Goal: Transaction & Acquisition: Purchase product/service

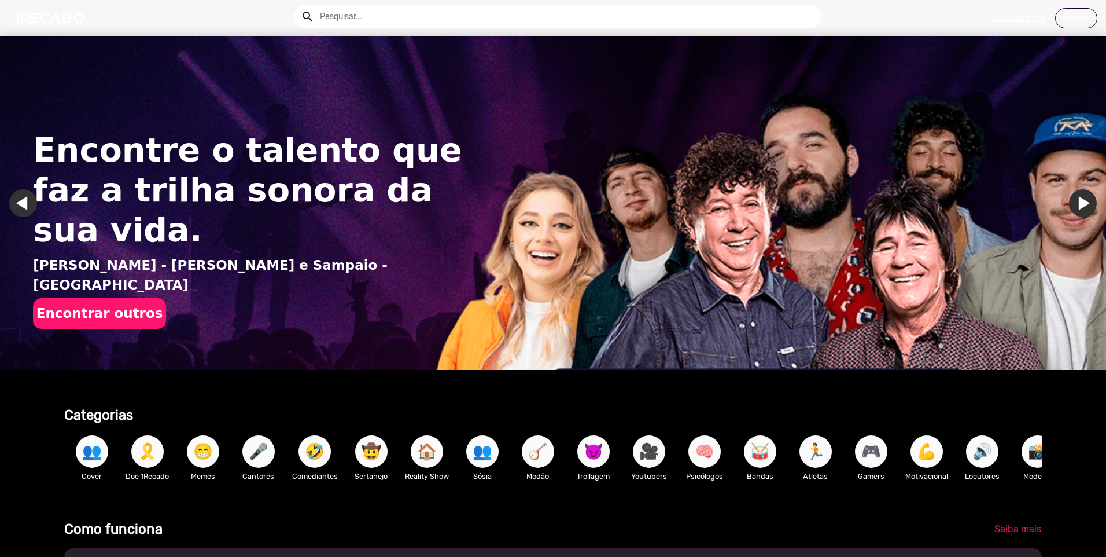
click at [349, 19] on input "text" at bounding box center [566, 16] width 510 height 23
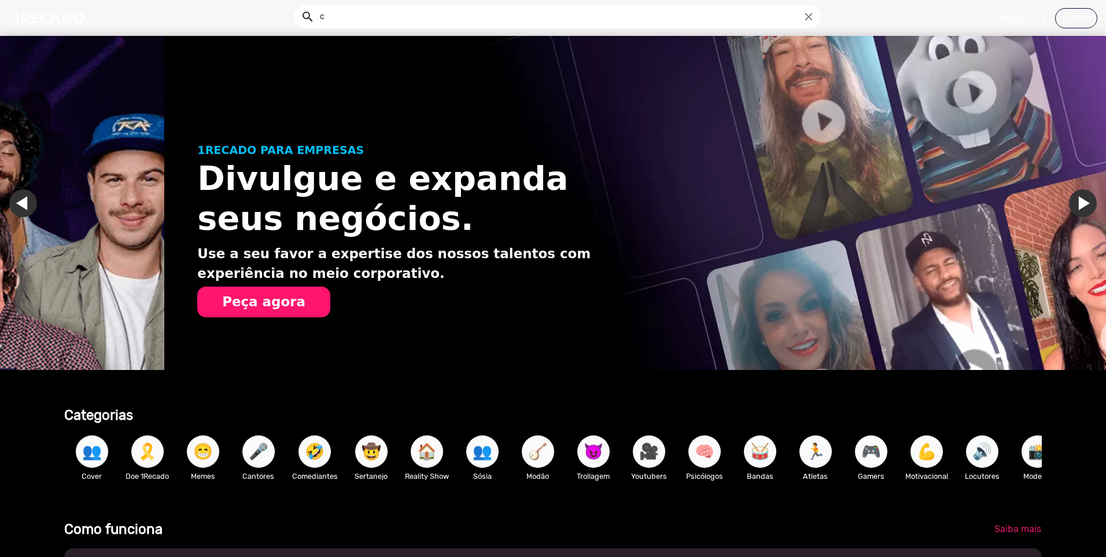
scroll to position [0, 1097]
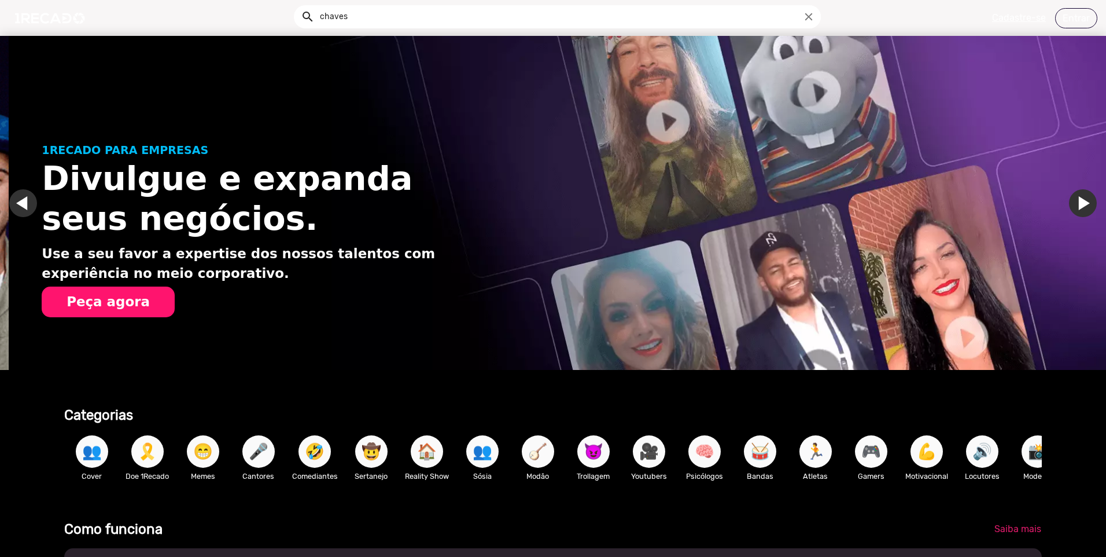
click at [297, 6] on button "search" at bounding box center [307, 16] width 20 height 20
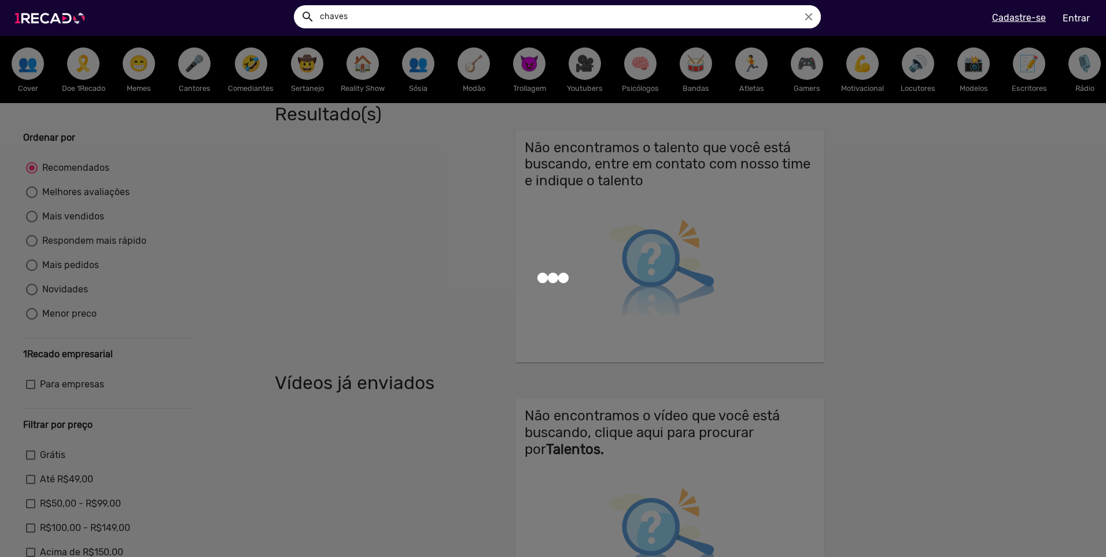
click at [72, 20] on img at bounding box center [52, 18] width 87 height 49
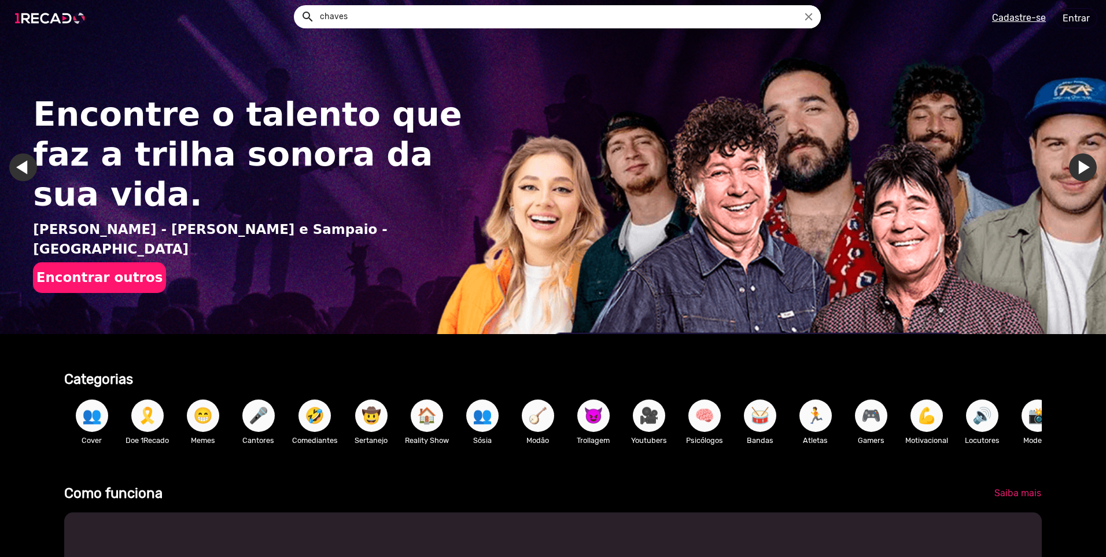
click at [82, 16] on img at bounding box center [52, 18] width 87 height 49
click at [314, 413] on span "🤣" at bounding box center [315, 415] width 20 height 32
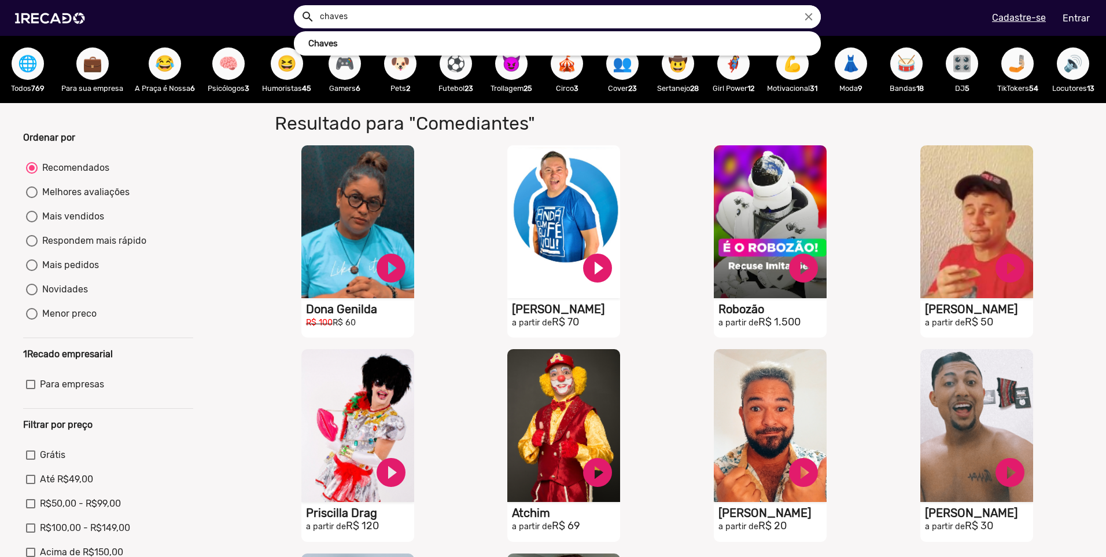
click at [370, 10] on input "chaves" at bounding box center [566, 16] width 510 height 23
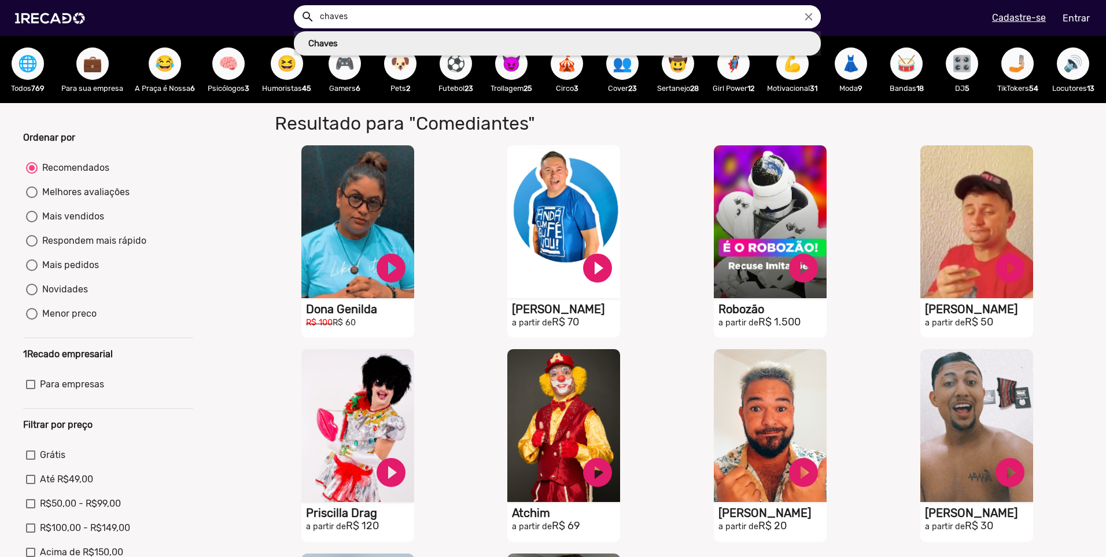
click at [399, 50] on link "Chaves" at bounding box center [557, 43] width 527 height 25
type input "Chaves"
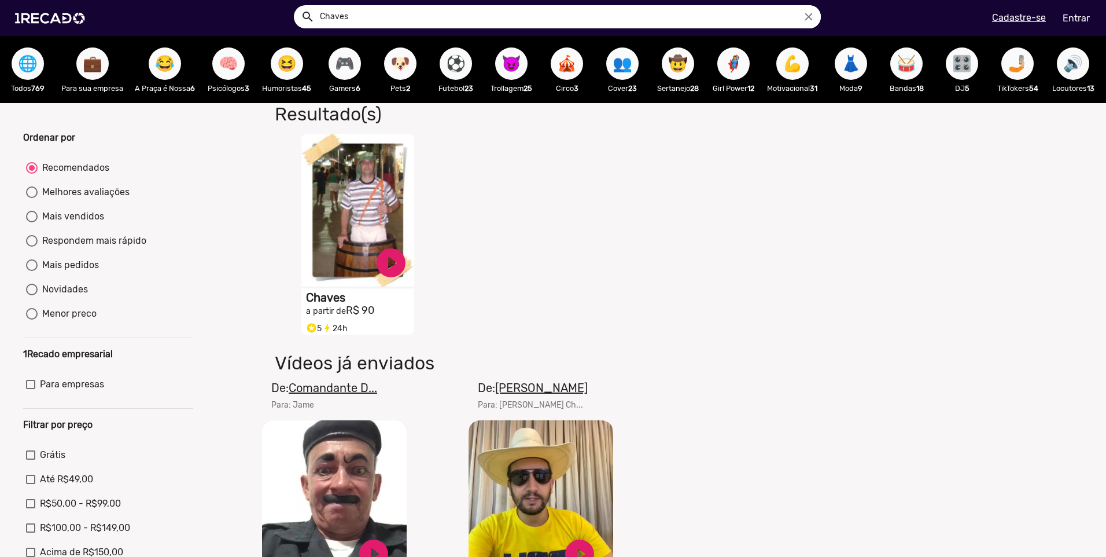
click at [355, 196] on video "S1RECADO vídeos dedicados para fãs e empresas" at bounding box center [357, 210] width 113 height 153
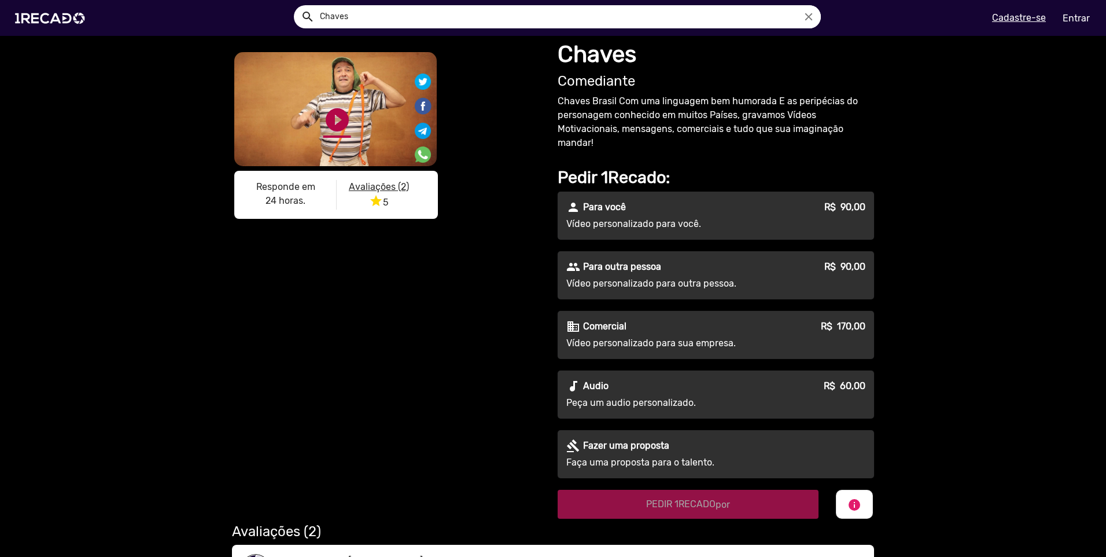
click at [331, 123] on link "play_circle_filled" at bounding box center [337, 120] width 28 height 28
click at [330, 134] on link "pause_circle" at bounding box center [337, 120] width 28 height 28
click at [331, 134] on link "play_circle_filled" at bounding box center [337, 120] width 28 height 28
click at [761, 194] on div "person Para você R$ 90,00 Vídeo personalizado para você." at bounding box center [716, 215] width 316 height 48
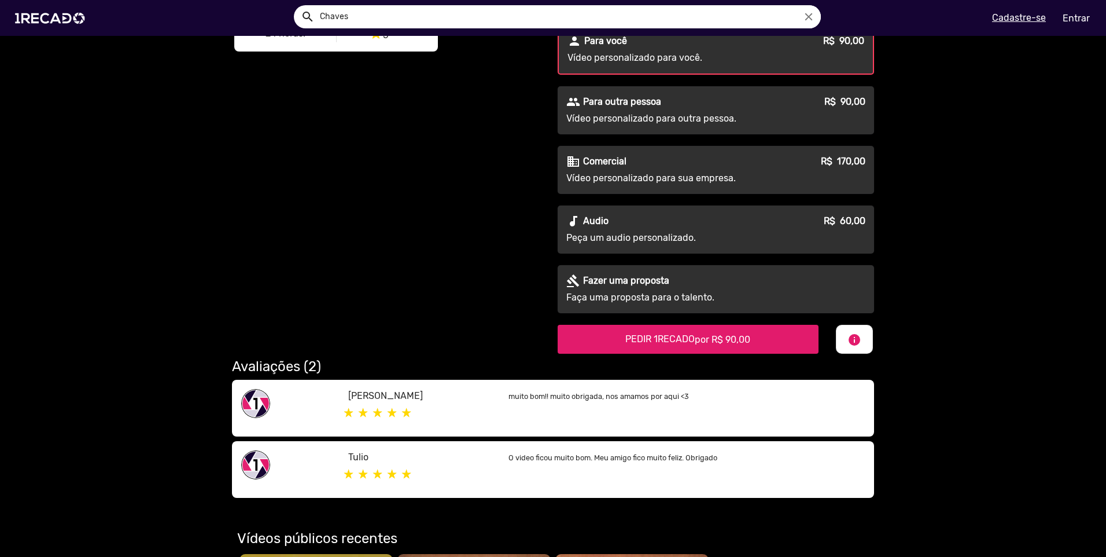
scroll to position [174, 0]
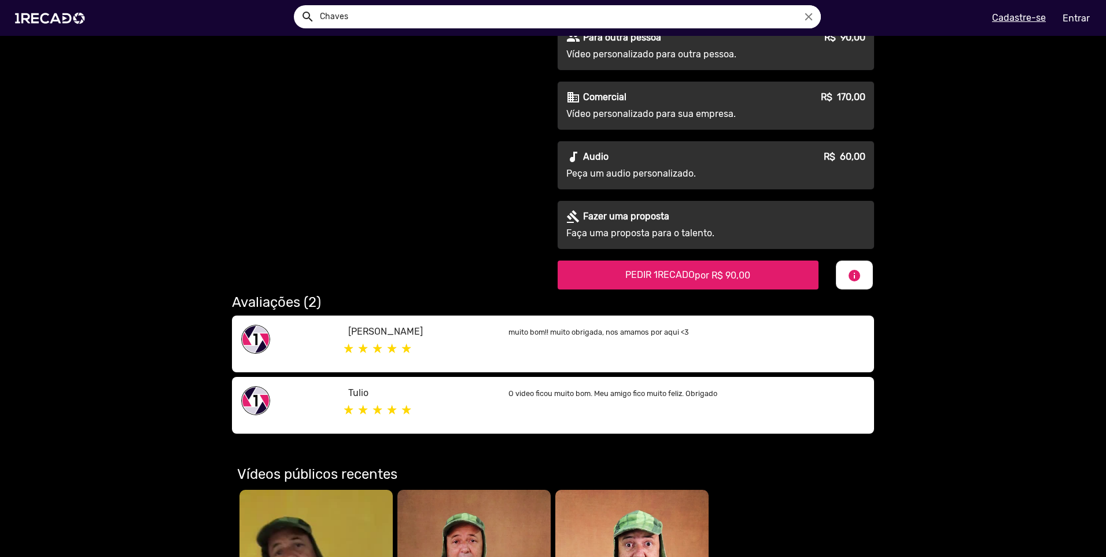
click at [721, 279] on span "por R$ 90,00" at bounding box center [723, 275] width 56 height 11
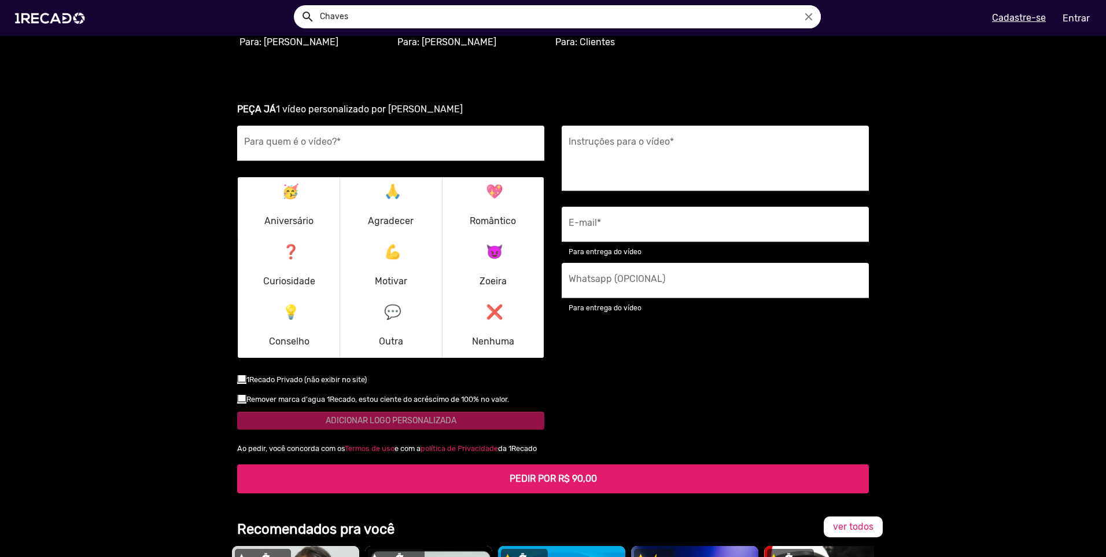
scroll to position [1027, 0]
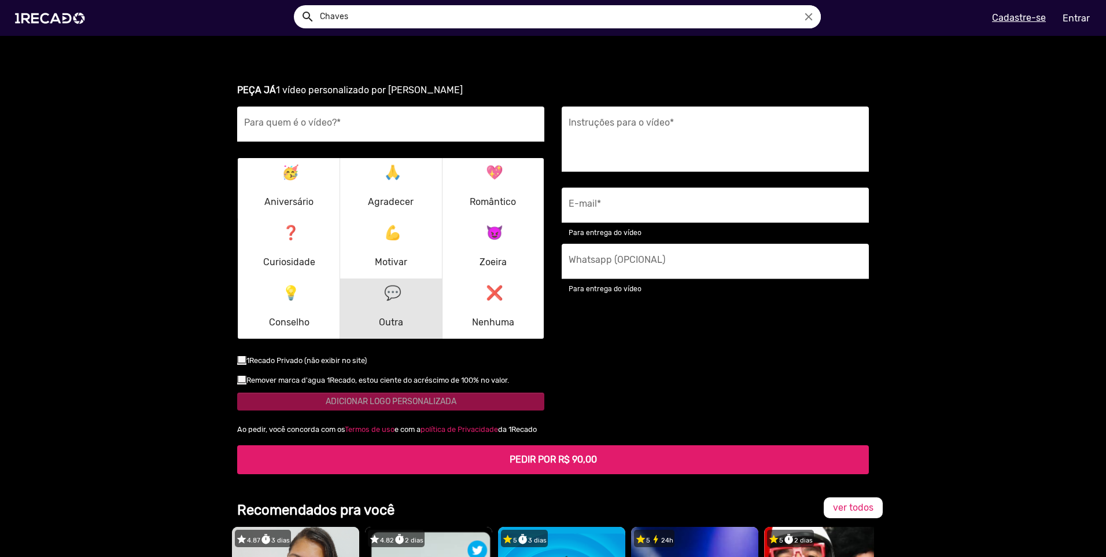
click at [410, 294] on button "💬 Outra" at bounding box center [390, 309] width 97 height 56
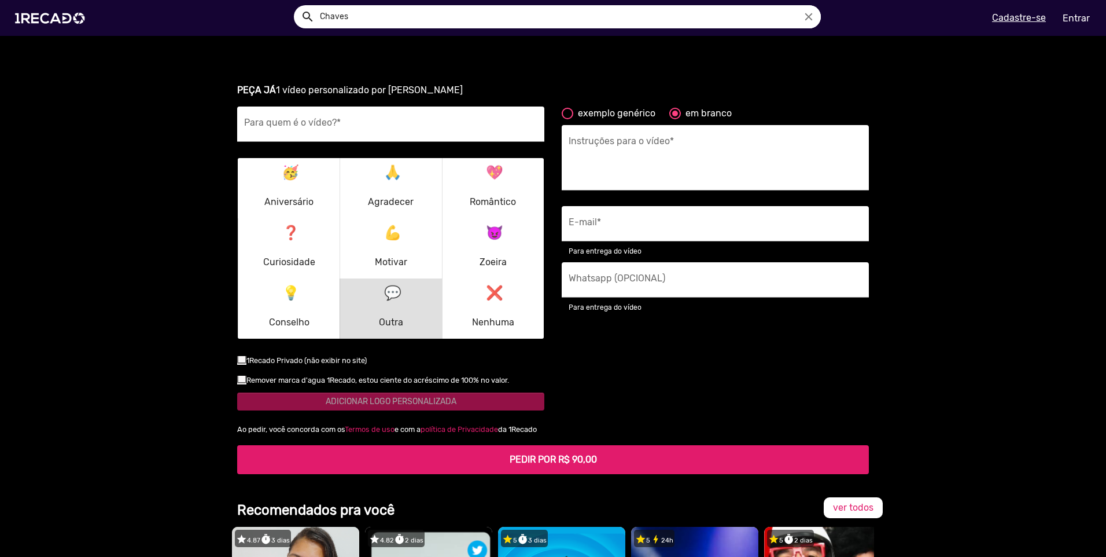
click at [643, 120] on mat-radio-button "exemplo genérico" at bounding box center [609, 115] width 94 height 19
type textarea "[destinatário] é realmente um grande fã, então apenas receber um 'olá' geral e …"
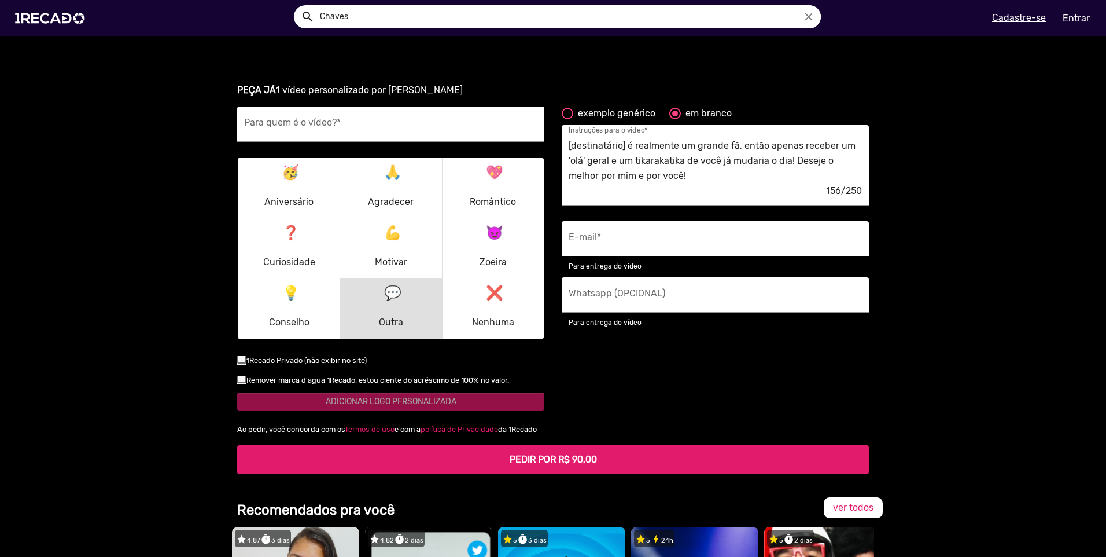
click at [687, 114] on div "em branco" at bounding box center [706, 113] width 51 height 14
click at [675, 119] on input "em branco" at bounding box center [675, 119] width 1 height 1
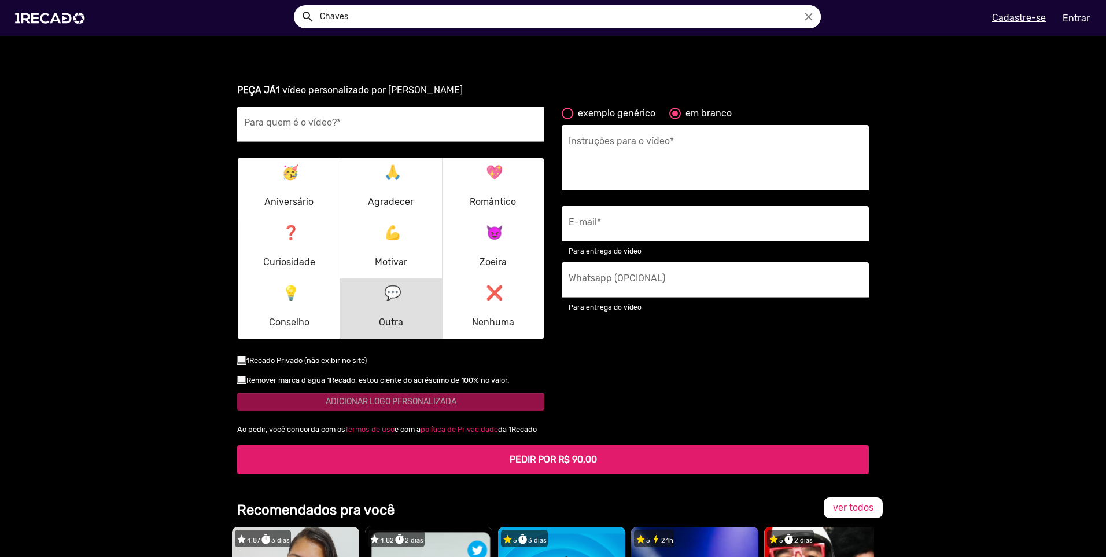
click at [687, 114] on div "em branco" at bounding box center [706, 113] width 51 height 14
click at [675, 119] on input "em branco" at bounding box center [675, 119] width 1 height 1
click at [662, 223] on input "E-mail *" at bounding box center [715, 226] width 293 height 15
click at [308, 135] on div "Para quem é o vídeo? *" at bounding box center [390, 123] width 293 height 35
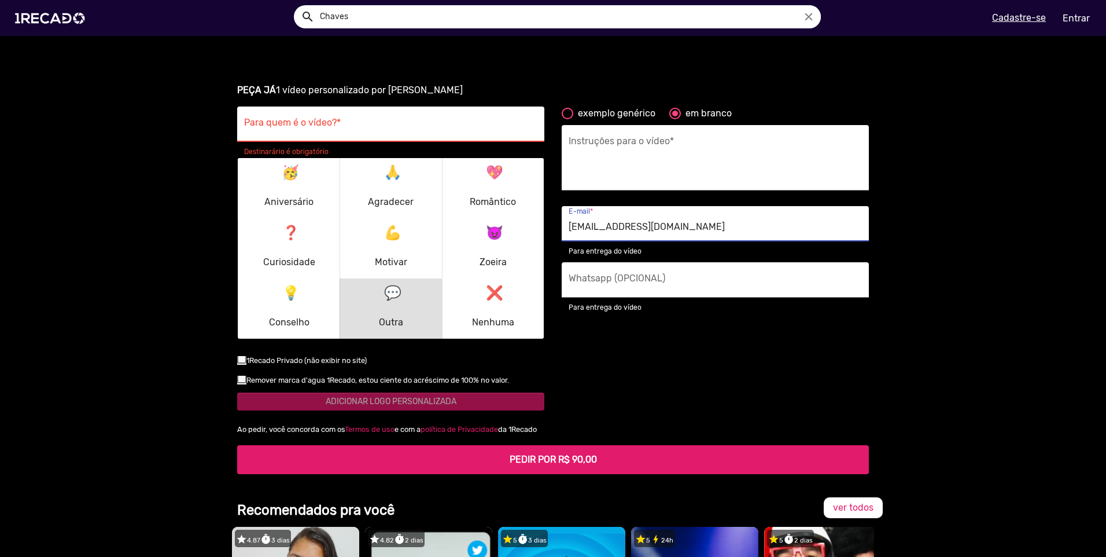
drag, startPoint x: 765, startPoint y: 222, endPoint x: 490, endPoint y: 219, distance: 275.4
click at [490, 219] on div "Para quem é o vídeo? * Destinarário é obrigatório 🥳 Aniversário 🙏 Agradecer 💖 R…" at bounding box center [553, 263] width 649 height 315
type input "[EMAIL_ADDRESS][DOMAIN_NAME]"
click at [641, 278] on input "Whatsapp (OPCIONAL)" at bounding box center [715, 282] width 293 height 15
click at [617, 375] on div "exemplo genérico em branco Instruções para o vídeo * [EMAIL_ADDRESS][DOMAIN_NAM…" at bounding box center [715, 263] width 325 height 315
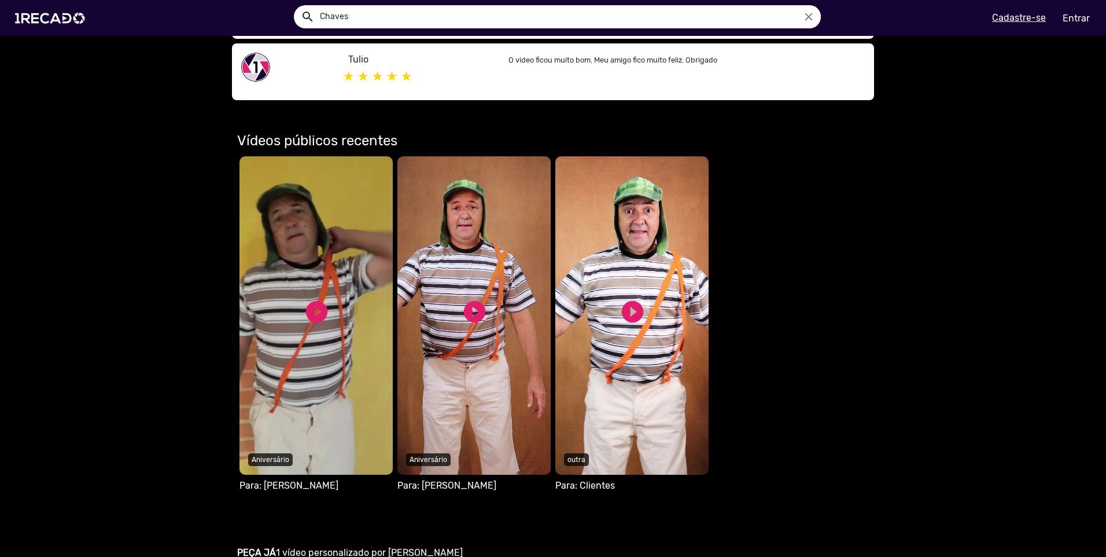
scroll to position [564, 0]
click at [321, 292] on video "Seu navegador não reproduz vídeo em HTML5" at bounding box center [316, 316] width 153 height 318
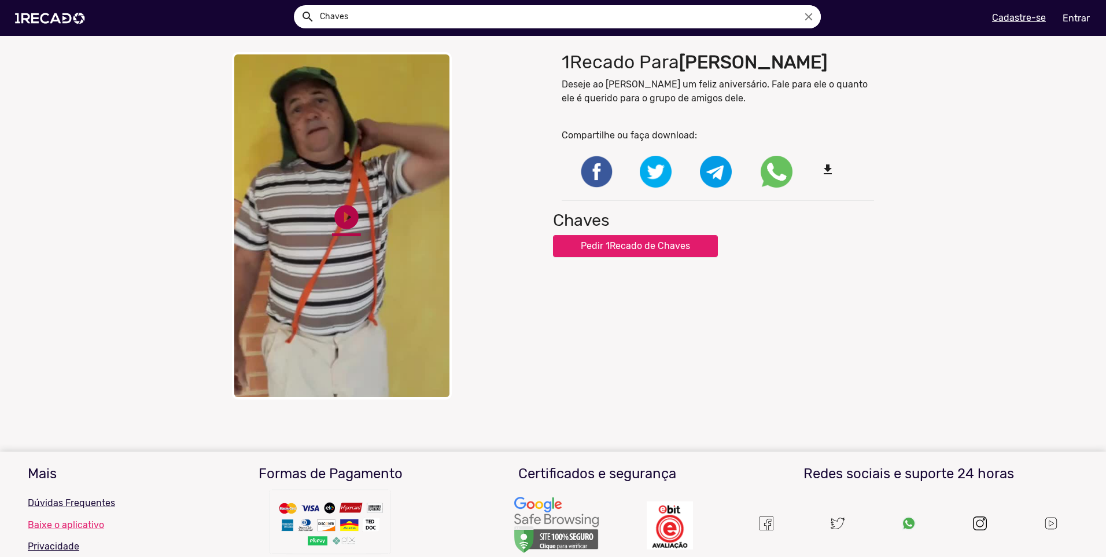
click at [344, 211] on link "play_circle_filled" at bounding box center [346, 216] width 29 height 29
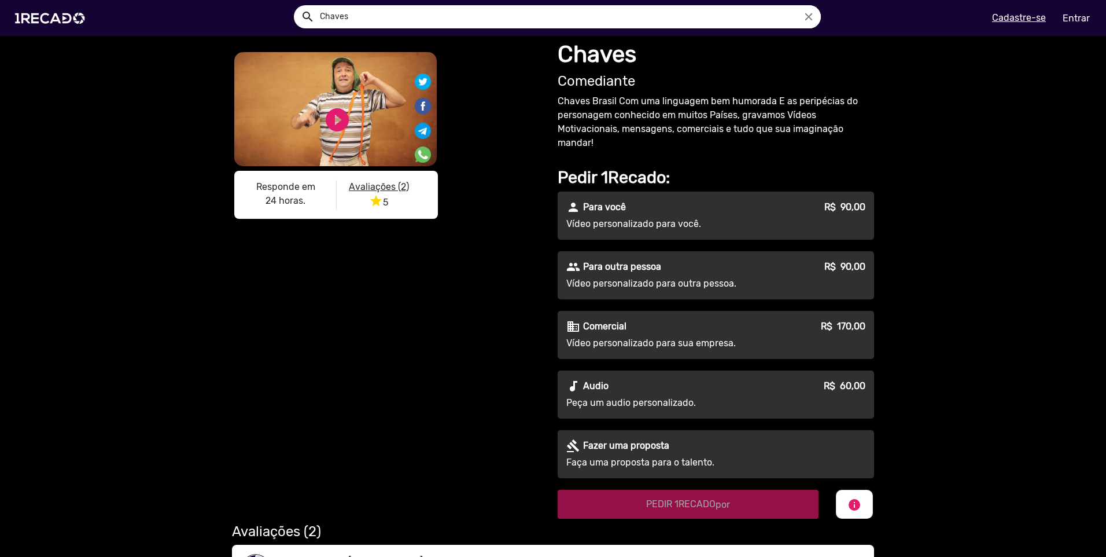
click at [699, 213] on div "person Para você R$ 90,00" at bounding box center [715, 207] width 299 height 14
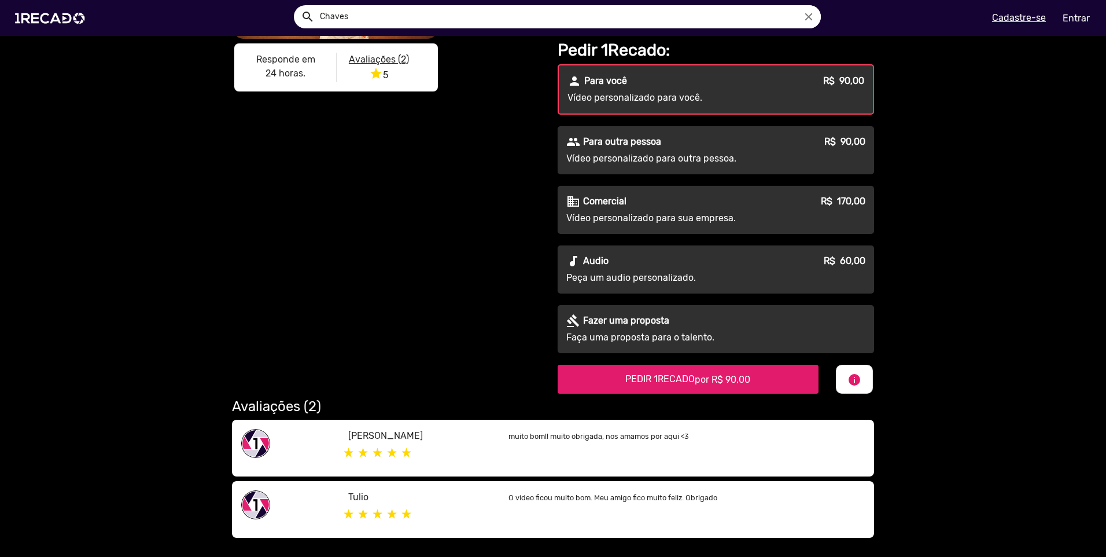
scroll to position [289, 0]
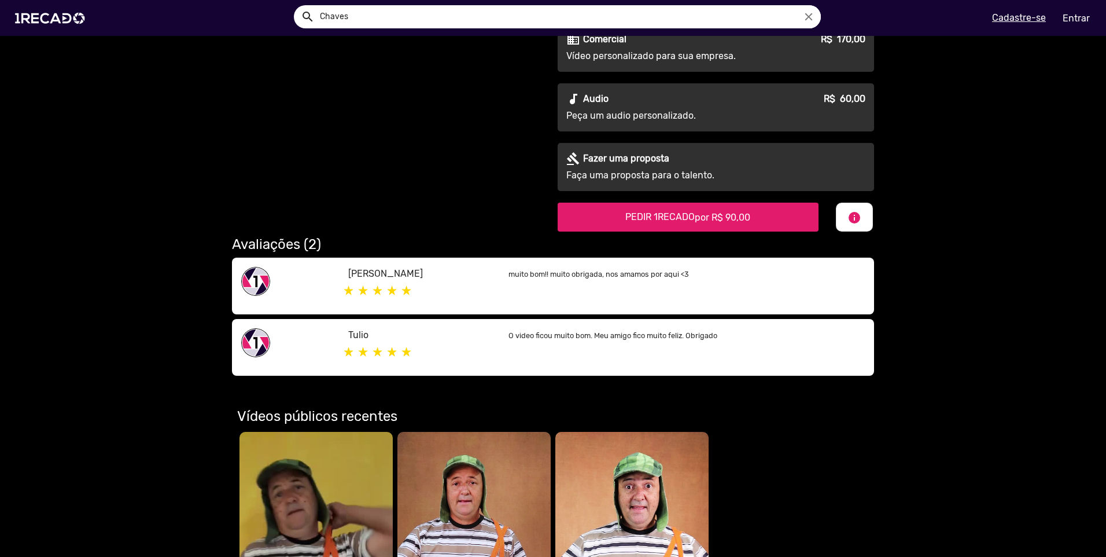
click at [585, 220] on "PEDIR 1RECADO por R$ 90,00" at bounding box center [688, 216] width 261 height 29
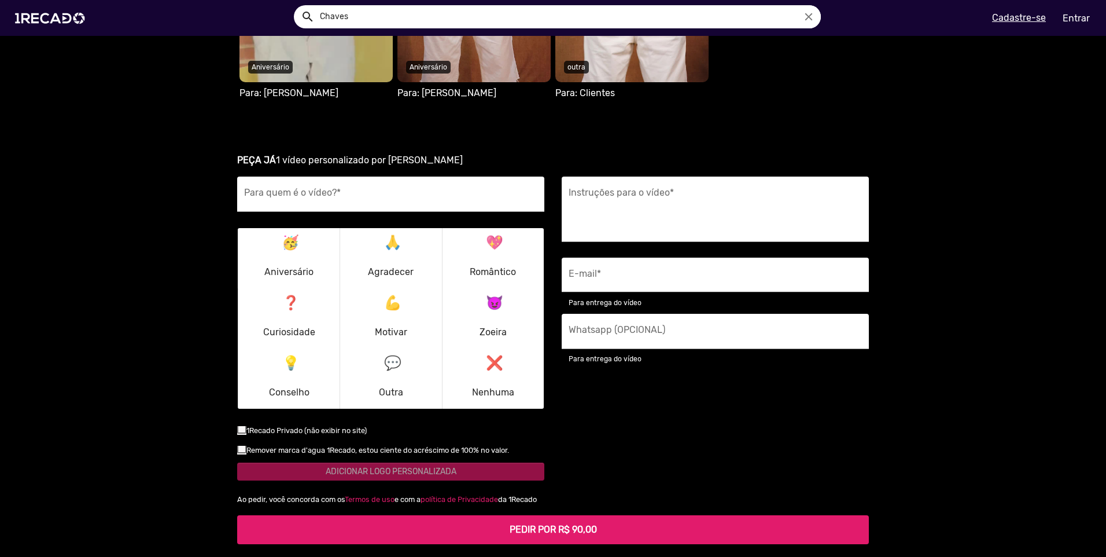
scroll to position [1027, 0]
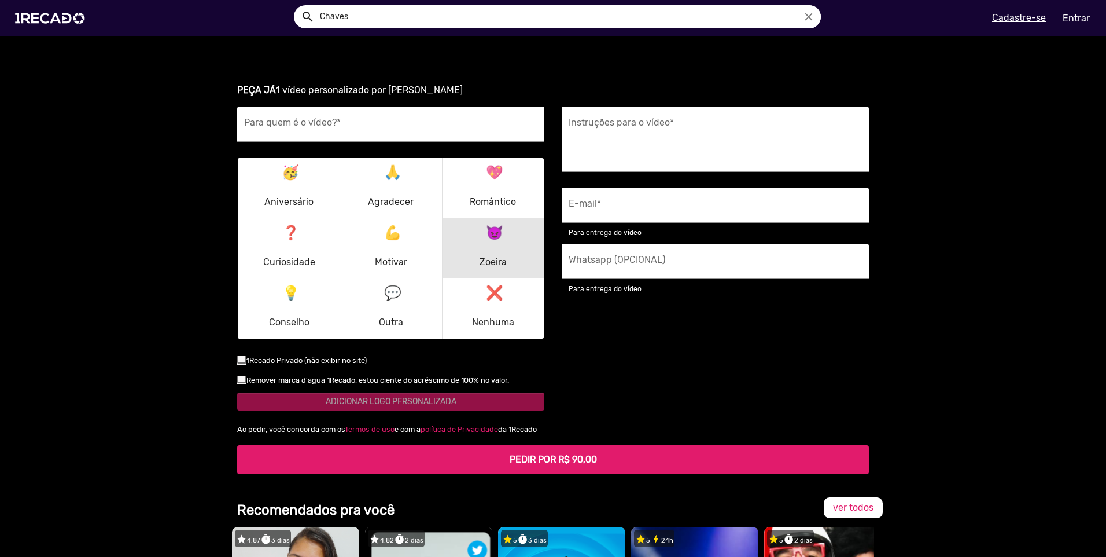
click at [492, 234] on mat-icon "😈" at bounding box center [493, 230] width 14 height 14
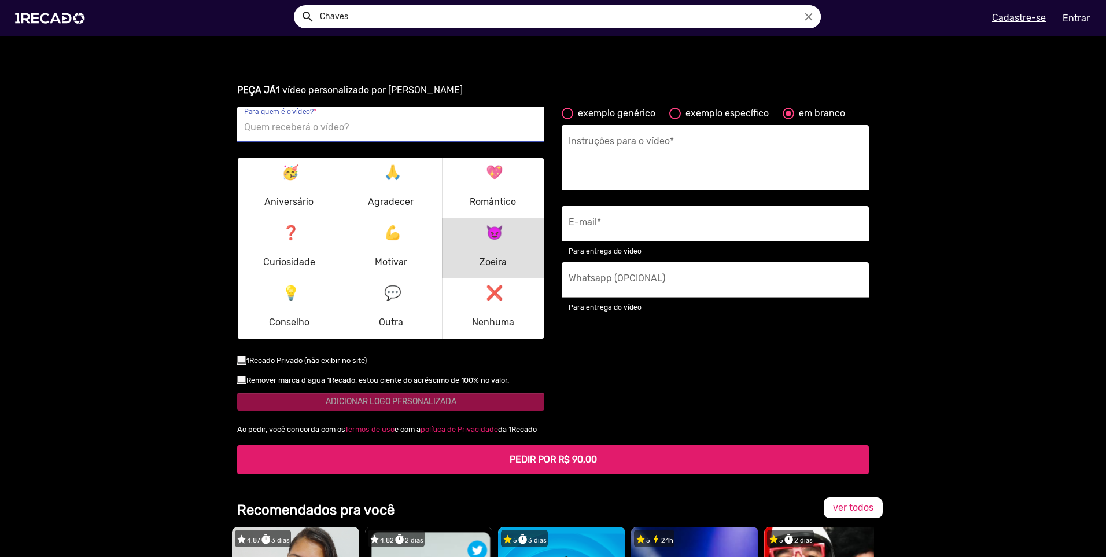
click at [353, 121] on input "Para quem é o vídeo? *" at bounding box center [390, 127] width 293 height 15
click at [312, 127] on input "Para quem é o vídeo? *" at bounding box center [390, 127] width 293 height 15
type input "Eu"
click at [237, 360] on div at bounding box center [241, 358] width 9 height 9
click at [241, 363] on input "checkbox" at bounding box center [241, 363] width 1 height 1
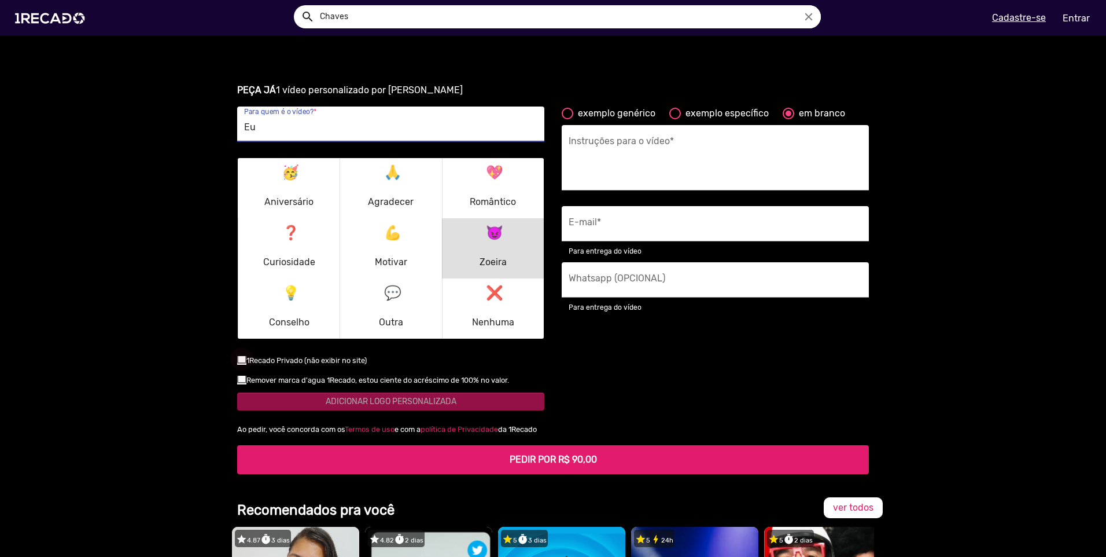
checkbox input "true"
click at [240, 377] on div at bounding box center [241, 378] width 9 height 9
click at [241, 383] on input "checkbox" at bounding box center [241, 383] width 1 height 1
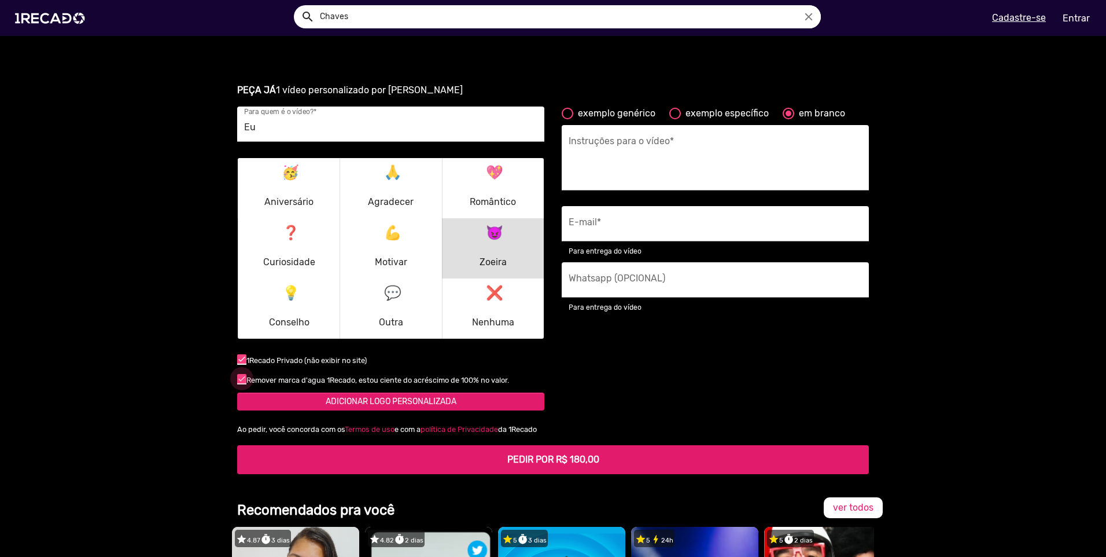
click at [240, 377] on div at bounding box center [241, 378] width 9 height 9
click at [241, 383] on input "checkbox" at bounding box center [241, 383] width 1 height 1
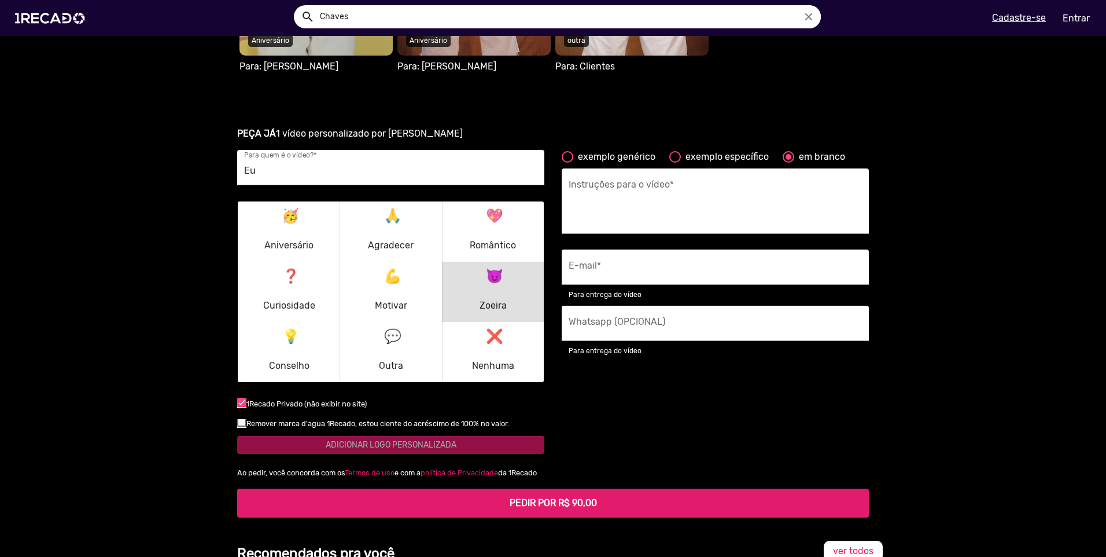
scroll to position [1273, 0]
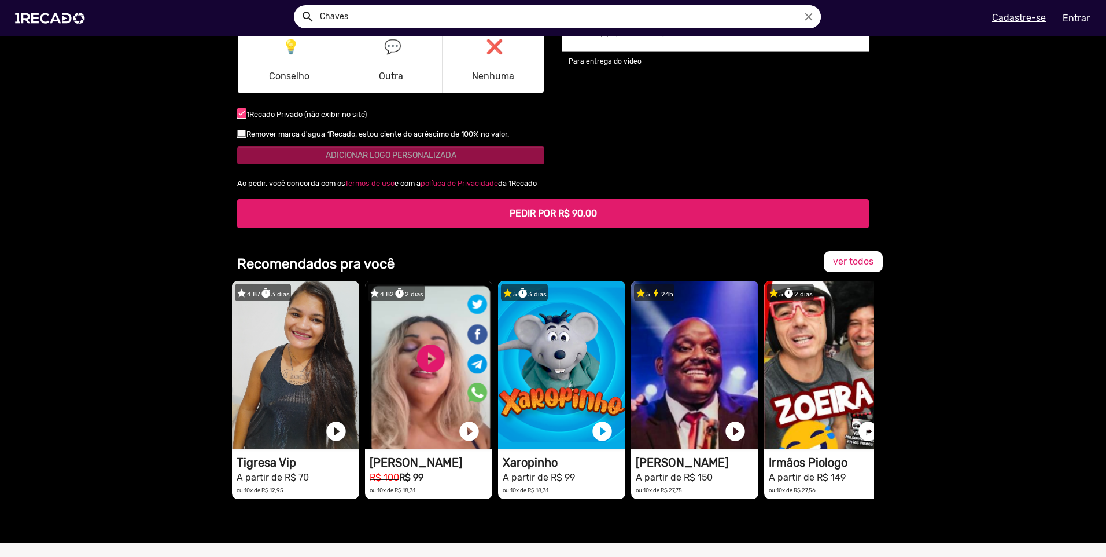
click at [299, 135] on small "Remover marca d'agua 1Recado, estou ciente do acréscimo de 100% no valor." at bounding box center [377, 134] width 263 height 9
click at [242, 137] on input "checkbox" at bounding box center [241, 137] width 1 height 1
checkbox input "true"
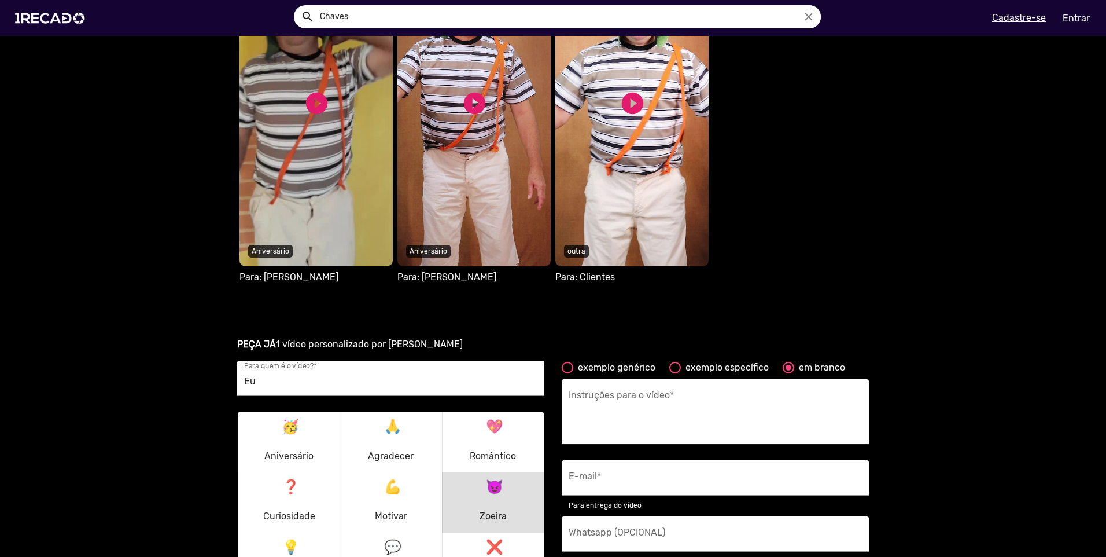
scroll to position [946, 0]
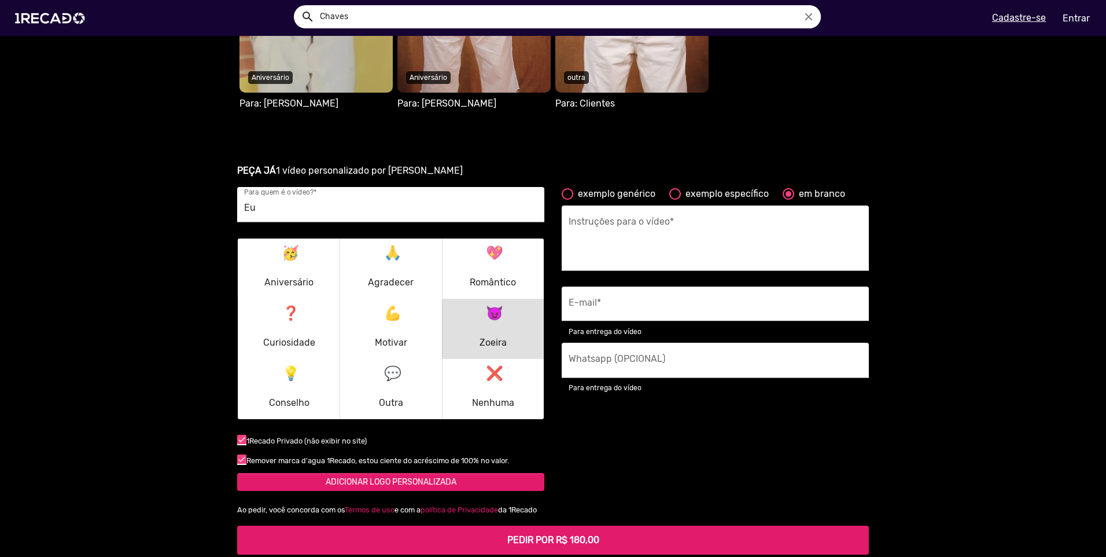
click at [672, 288] on div "E-mail *" at bounding box center [715, 303] width 293 height 35
click at [657, 305] on input "E-mail *" at bounding box center [715, 307] width 293 height 15
type input "[EMAIL_ADDRESS][DOMAIN_NAME]"
click at [703, 235] on textarea "Instruções para o vídeo *" at bounding box center [715, 241] width 293 height 47
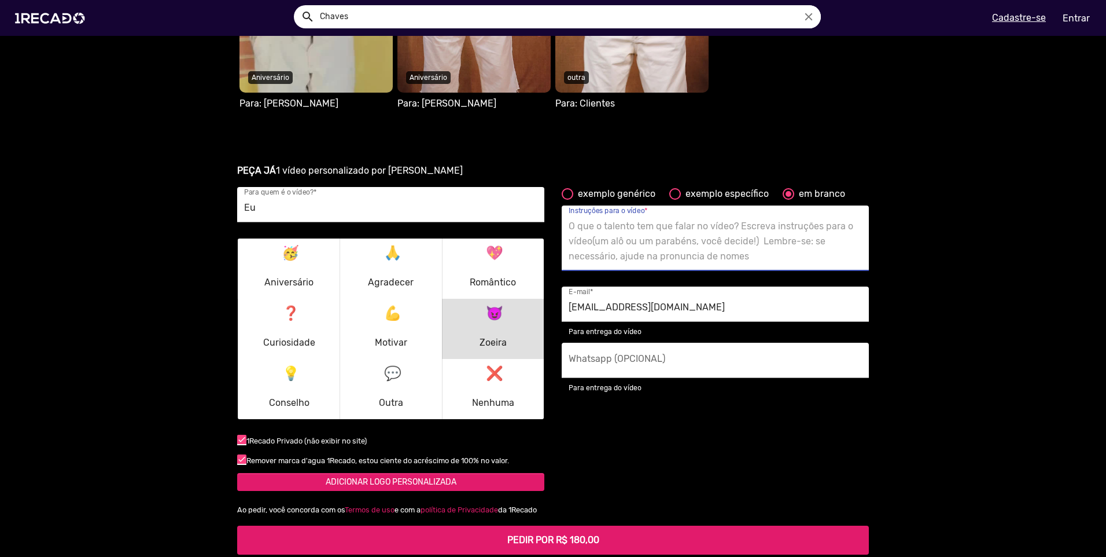
click at [672, 196] on div at bounding box center [675, 194] width 12 height 12
click at [675, 200] on input "exemplo específico" at bounding box center [675, 200] width 1 height 1
radio input "true"
type textarea "Finge contei uma piada interna sobre o [destinatário]. Eles saberão exatamente …"
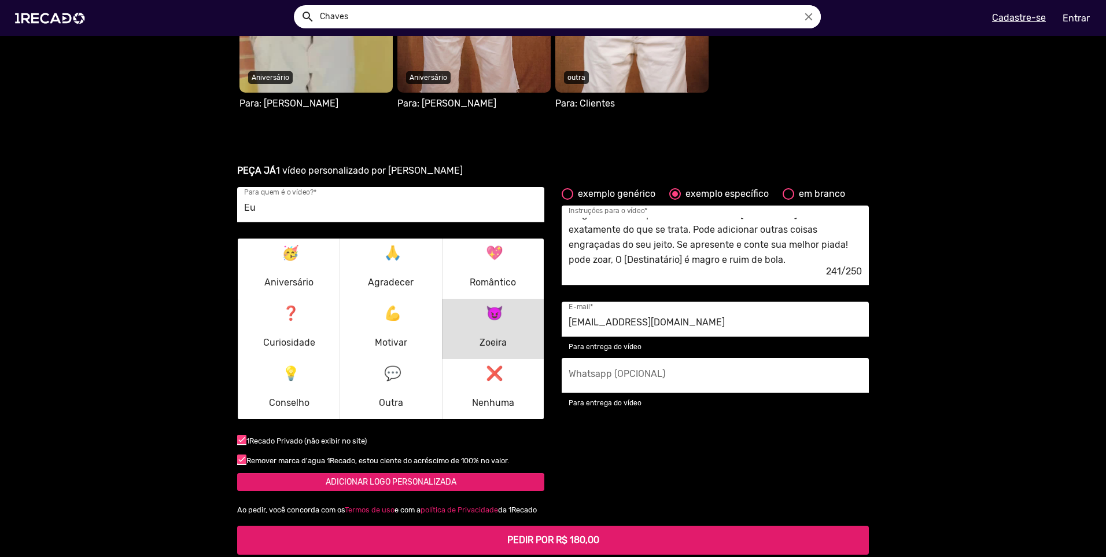
scroll to position [15, 0]
click at [562, 190] on div at bounding box center [568, 194] width 12 height 12
click at [567, 200] on input "exemplo genérico" at bounding box center [567, 200] width 1 height 1
radio input "true"
type textarea "[destinatário] é realmente um grande fã, então apenas receber um 'olá' geral e …"
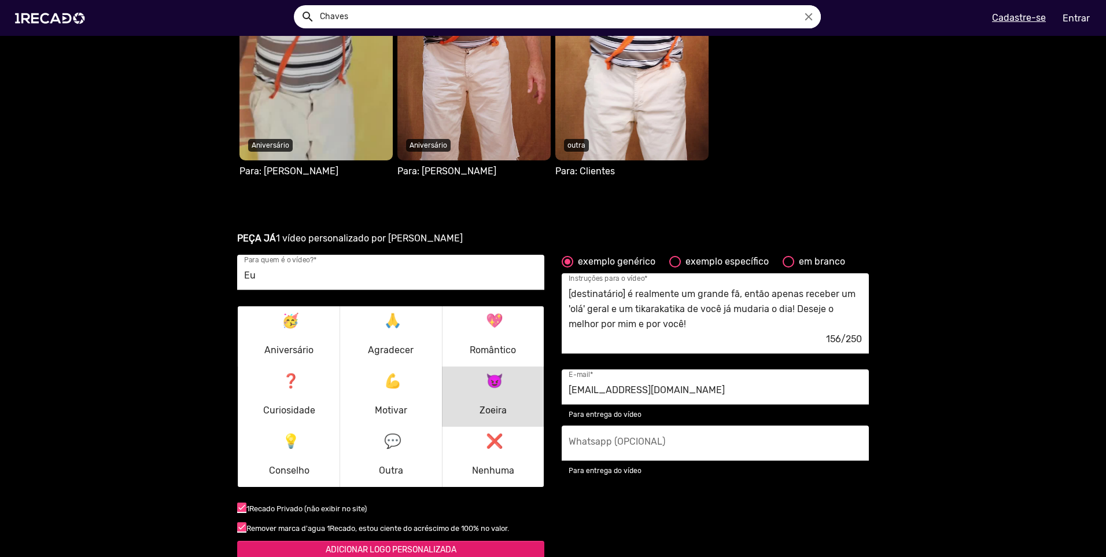
scroll to position [889, 0]
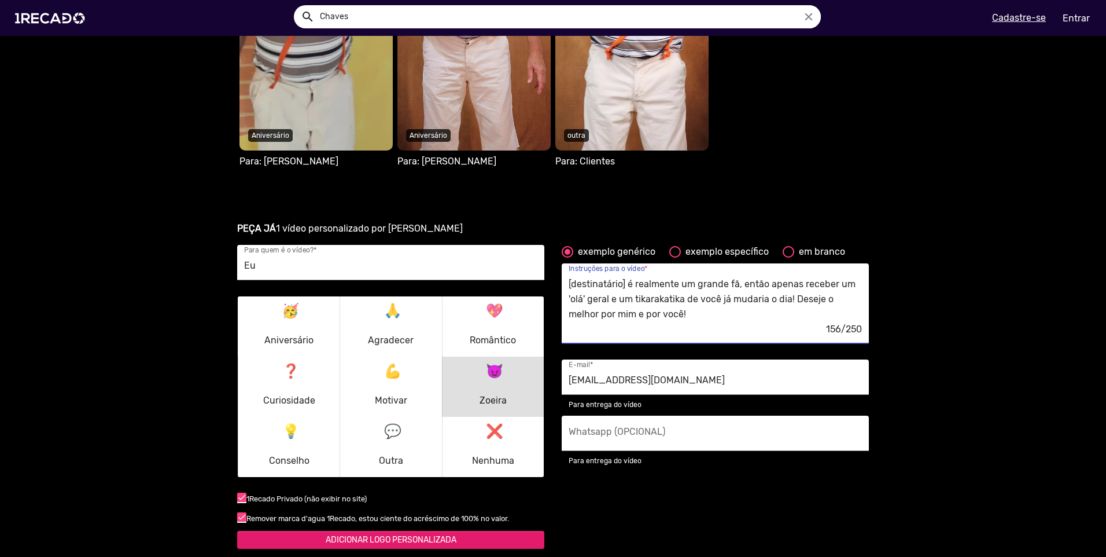
drag, startPoint x: 665, startPoint y: 318, endPoint x: 562, endPoint y: 279, distance: 110.4
click at [562, 279] on div "[destinatário] é realmente um grande fã, então apenas receber um 'olá' geral e …" at bounding box center [715, 303] width 307 height 80
click at [681, 248] on div "exemplo específico" at bounding box center [725, 252] width 88 height 14
click at [675, 257] on input "exemplo específico" at bounding box center [675, 257] width 1 height 1
radio input "true"
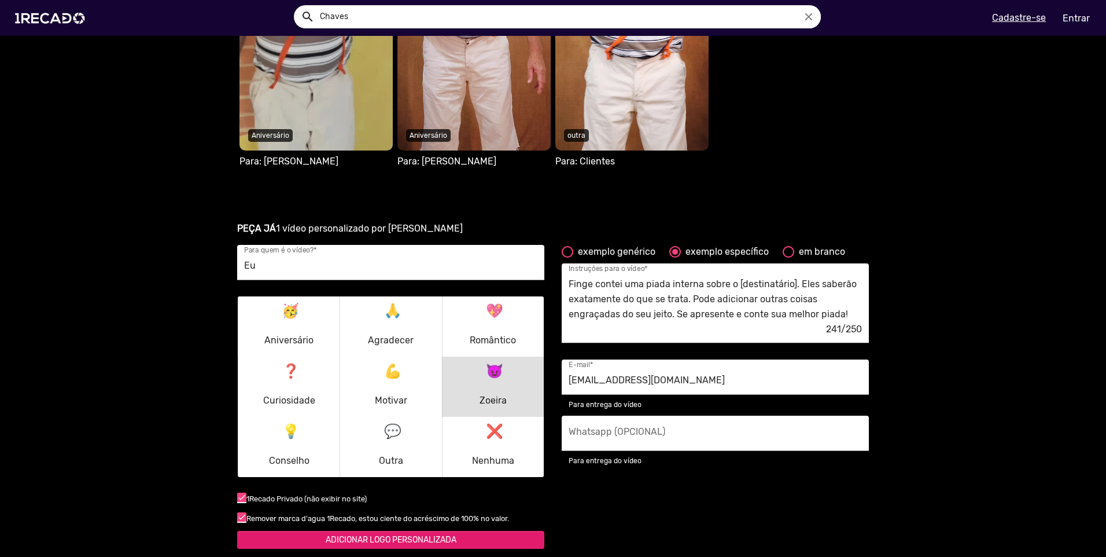
drag, startPoint x: 564, startPoint y: 284, endPoint x: 715, endPoint y: 310, distance: 153.2
click at [715, 310] on div "Finge contei uma piada interna sobre o [destinatário]. Eles saberão exatamente …" at bounding box center [715, 303] width 307 height 80
drag, startPoint x: 687, startPoint y: 311, endPoint x: 789, endPoint y: 321, distance: 101.8
click at [789, 321] on textarea "Finge contei uma piada interna sobre o [destinatário]. Eles saberão exatamente …" at bounding box center [715, 298] width 293 height 47
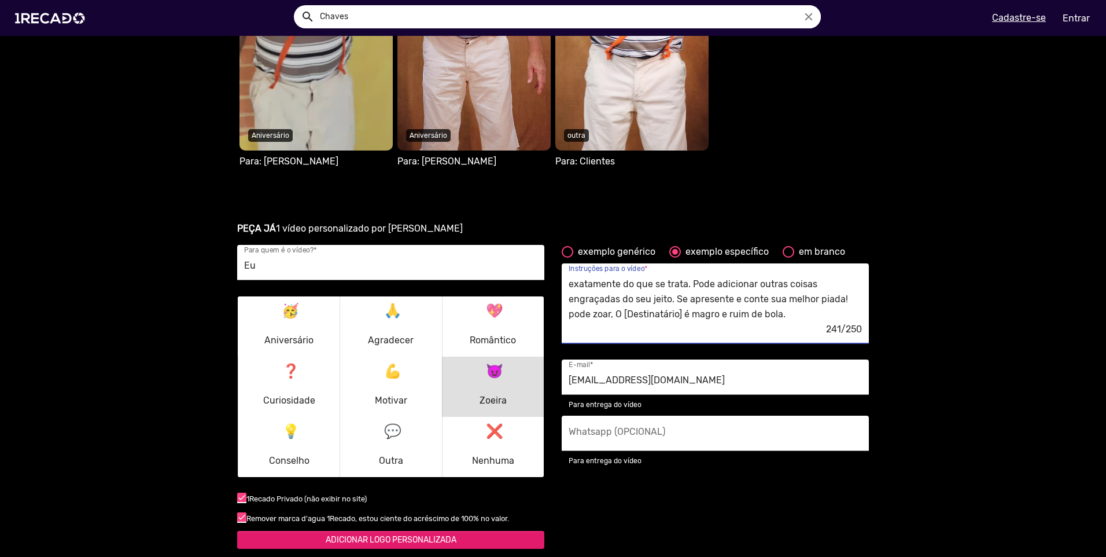
click at [797, 319] on textarea "Finge contei uma piada interna sobre o [destinatário]. Eles saberão exatamente …" at bounding box center [715, 298] width 293 height 47
click at [811, 317] on textarea "Finge contei uma piada interna sobre o [destinatário]. Eles saberão exatamente …" at bounding box center [715, 298] width 293 height 47
drag, startPoint x: 805, startPoint y: 310, endPoint x: 553, endPoint y: 237, distance: 262.6
click at [553, 237] on div "PEÇA JÁ 1 vídeo personalizado por Chaves Eu Para quem é o vídeo? * 🥳 Aniversári…" at bounding box center [553, 417] width 632 height 391
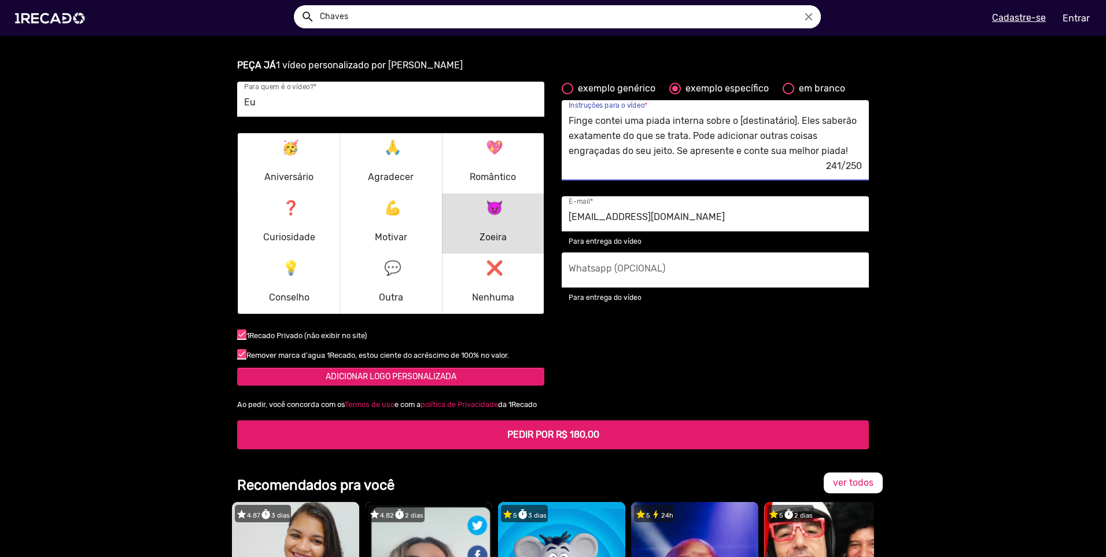
scroll to position [1062, 0]
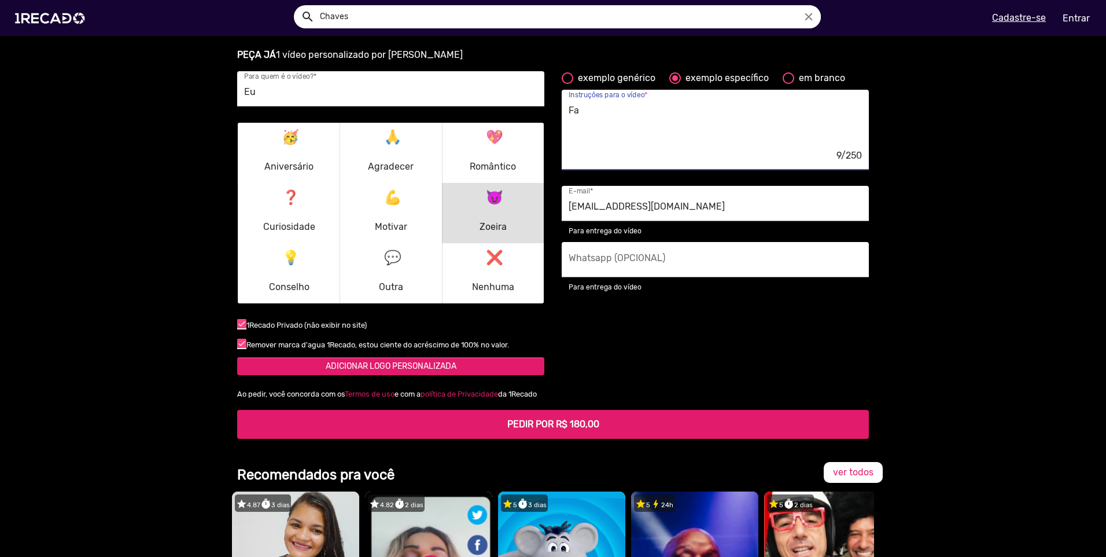
type textarea "F"
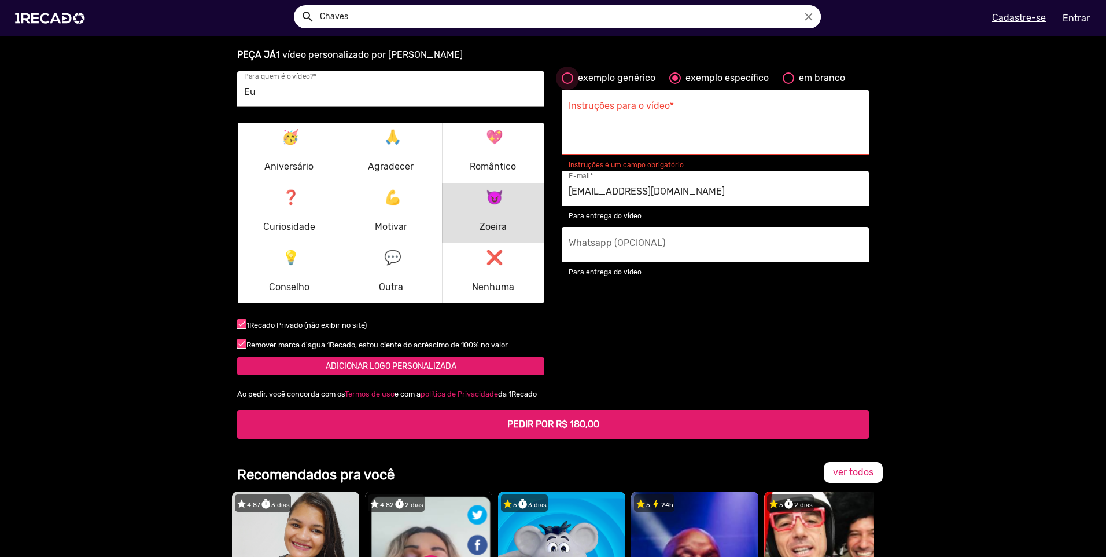
click at [637, 82] on div "exemplo genérico" at bounding box center [614, 78] width 82 height 14
click at [568, 84] on input "exemplo genérico" at bounding box center [567, 84] width 1 height 1
radio input "true"
type textarea "[destinatário] é realmente um grande fã, então apenas receber um 'olá' geral e …"
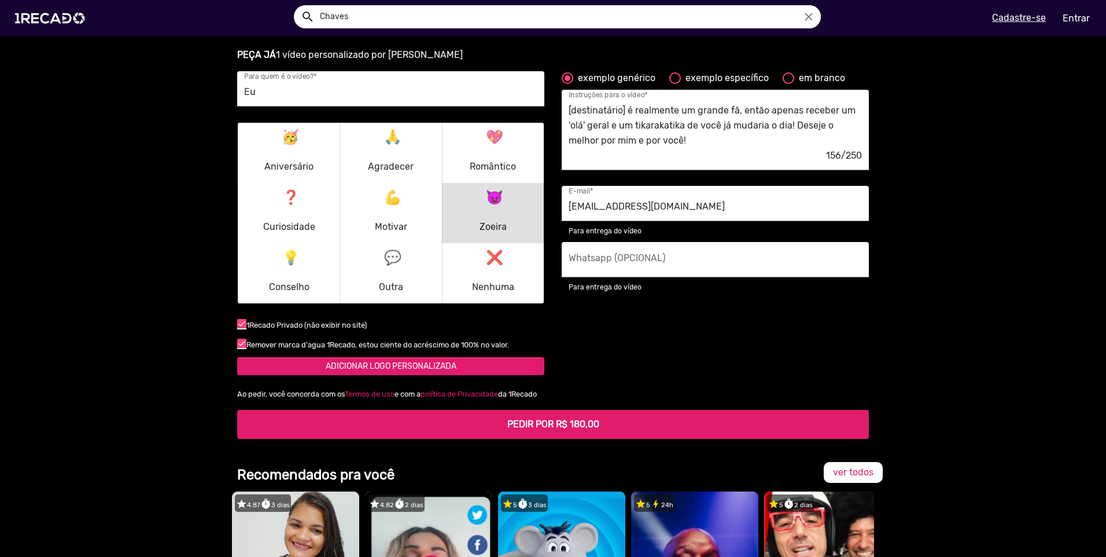
click at [684, 79] on div "exemplo específico" at bounding box center [725, 78] width 88 height 14
click at [675, 84] on input "exemplo específico" at bounding box center [675, 84] width 1 height 1
radio input "true"
drag, startPoint x: 566, startPoint y: 110, endPoint x: 960, endPoint y: 187, distance: 402.1
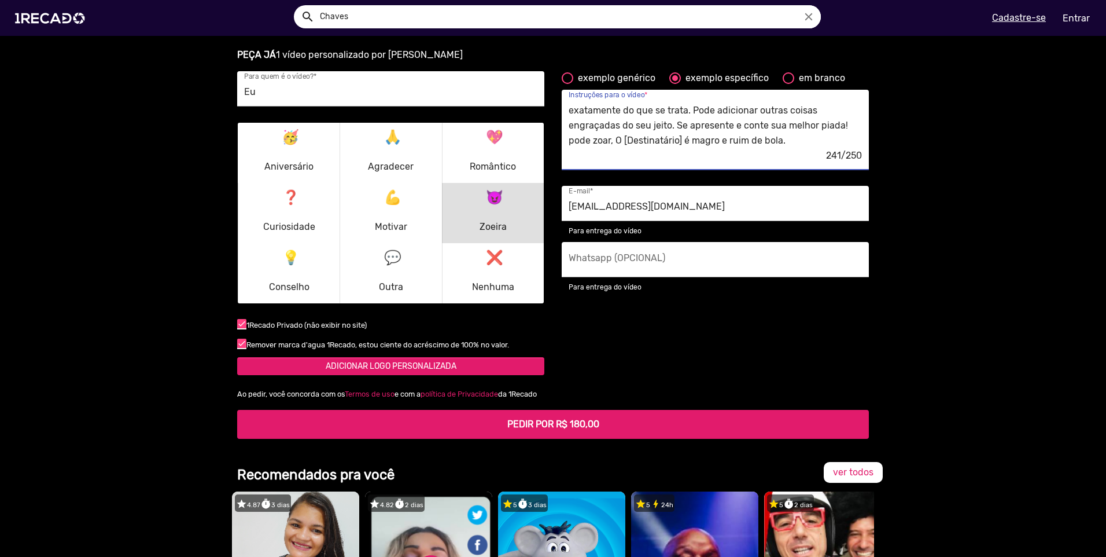
click at [960, 187] on ur-book-modal "PEÇA JÁ 1 vídeo personalizado por Chaves Eu Para quem é o vídeo? * 🥳 Aniversári…" at bounding box center [553, 243] width 1106 height 418
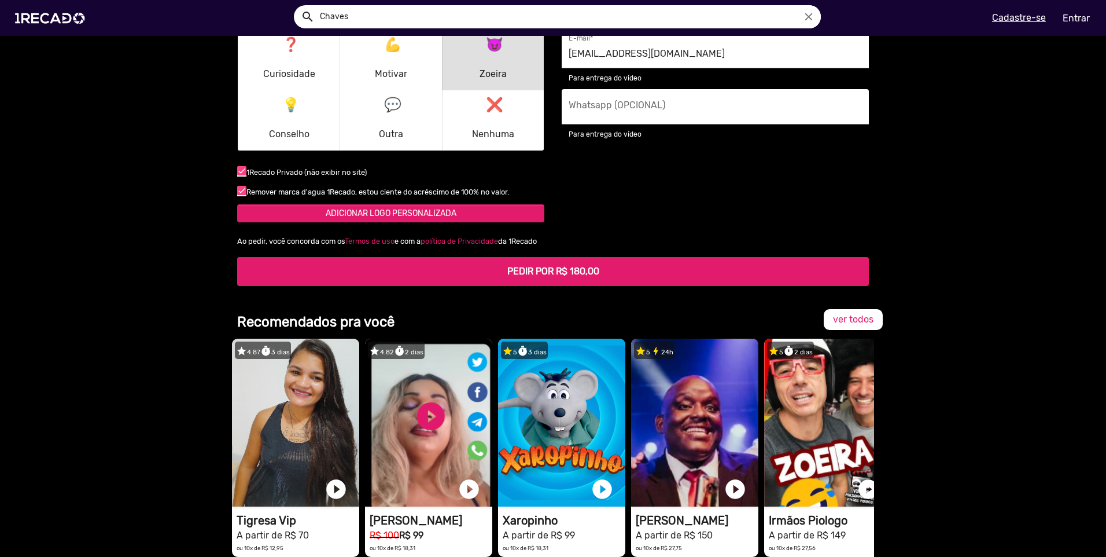
scroll to position [984, 0]
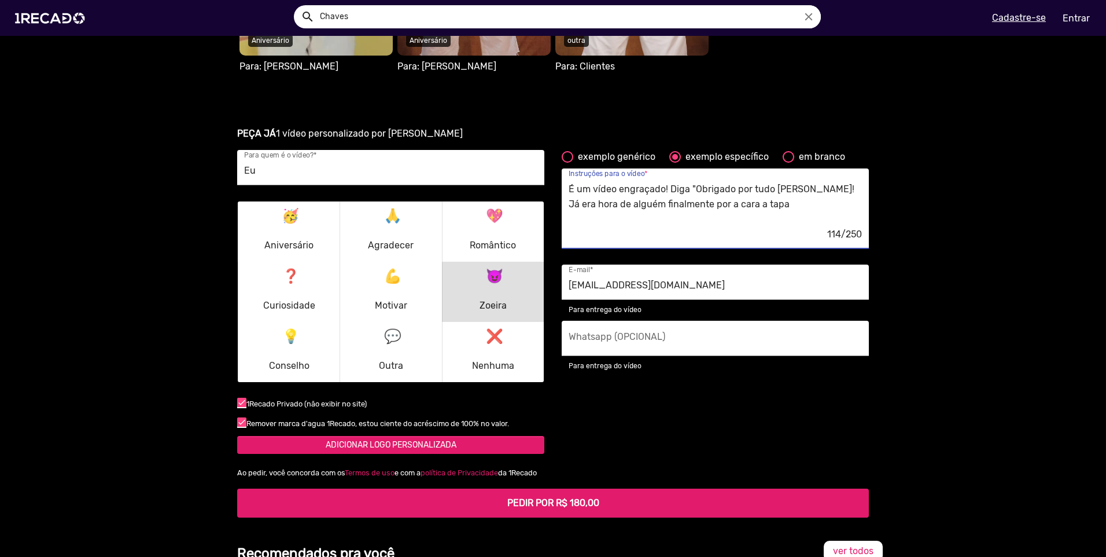
click at [796, 207] on textarea "É um vídeo engraçado! Diga "Obrigado por tudo [PERSON_NAME]! Já era hora de alg…" at bounding box center [715, 204] width 293 height 47
drag, startPoint x: 629, startPoint y: 215, endPoint x: 820, endPoint y: 207, distance: 191.7
click at [820, 207] on textarea "É um vídeo engraçado! Diga "Obrigado por tudo [PERSON_NAME]! Já era hora de alg…" at bounding box center [715, 204] width 293 height 47
click at [650, 218] on textarea "É um vídeo engraçado! Diga "Obrigado por tudo [PERSON_NAME]! Já era hora de alg…" at bounding box center [715, 204] width 293 height 47
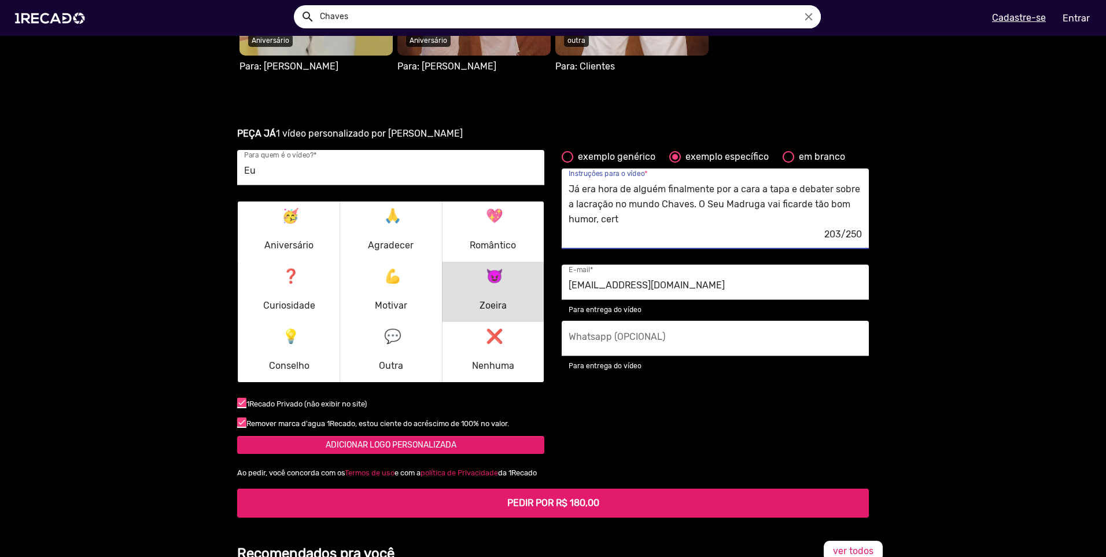
drag, startPoint x: 665, startPoint y: 222, endPoint x: 620, endPoint y: 220, distance: 45.2
click at [620, 220] on textarea "É um vídeo engraçado! Diga "Obrigado por tudo [PERSON_NAME]! Já era hora de alg…" at bounding box center [715, 204] width 293 height 47
click at [820, 205] on textarea "É um vídeo engraçado! Diga "Obrigado por tudo [PERSON_NAME]! Já era hora de alg…" at bounding box center [715, 204] width 293 height 47
click at [801, 205] on textarea "É um vídeo engraçado! Diga "Obrigado por tudo [PERSON_NAME]! Já era hora de alg…" at bounding box center [715, 204] width 293 height 47
click at [804, 202] on textarea "É um vídeo engraçado! Diga "Obrigado por tudo [PERSON_NAME]! Já era hora de alg…" at bounding box center [715, 204] width 293 height 47
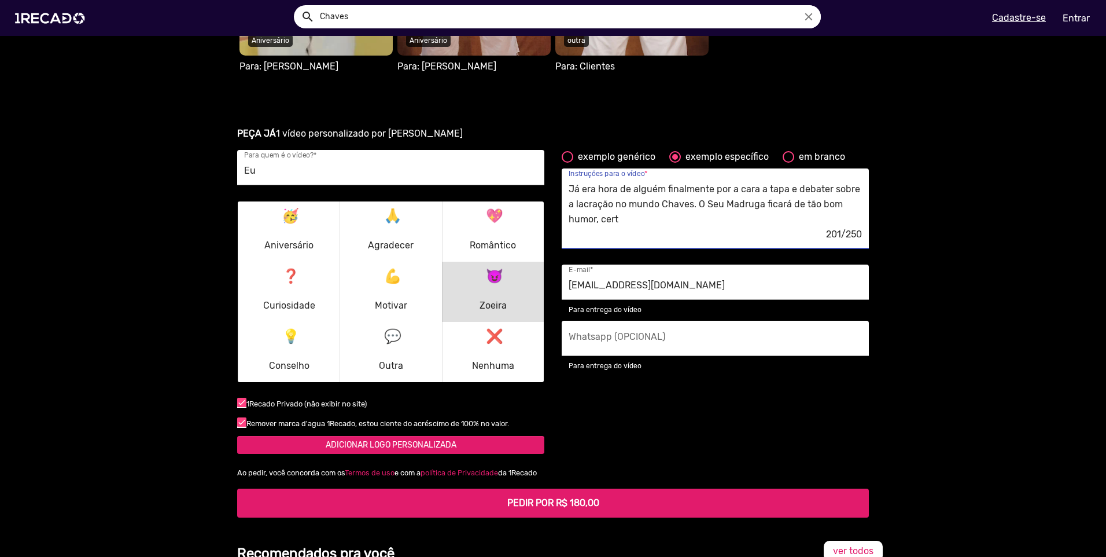
click at [718, 215] on textarea "É um vídeo engraçado! Diga "Obrigado por tudo [PERSON_NAME]! Já era hora de alg…" at bounding box center [715, 204] width 293 height 47
click at [677, 218] on textarea "É um vídeo engraçado! Diga "Obrigado por tudo [PERSON_NAME]! Já era hora de alg…" at bounding box center [715, 204] width 293 height 47
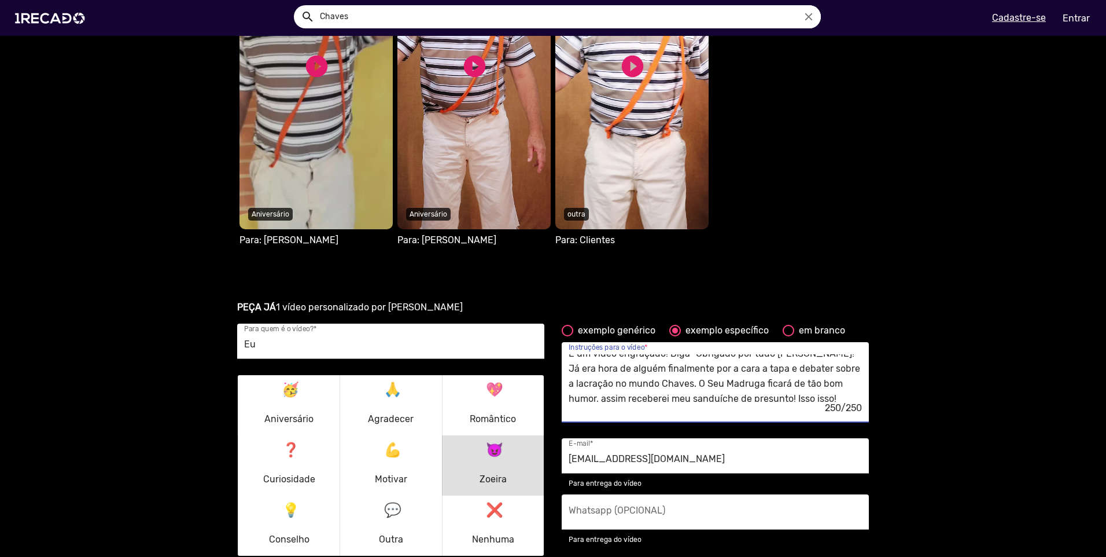
scroll to position [0, 0]
click at [690, 359] on textarea "É um vídeo engraçado! Diga "Obrigado por tudo [PERSON_NAME]! Já era hora de alg…" at bounding box center [715, 377] width 293 height 47
click at [588, 392] on textarea "É um vídeo engraçado! Diga "Obrigado por tudo [PERSON_NAME]! Já era hora de alg…" at bounding box center [715, 377] width 293 height 47
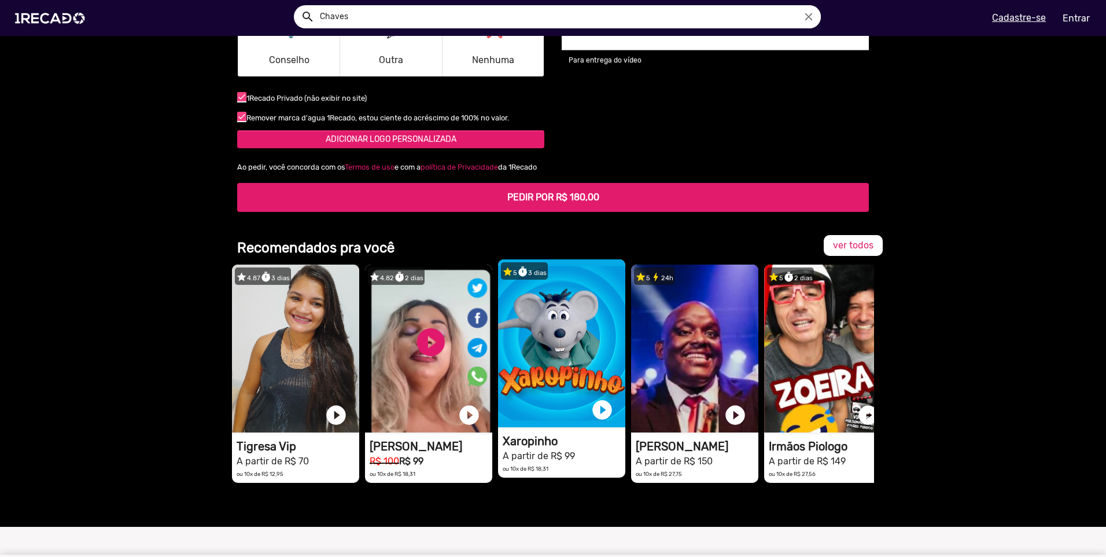
scroll to position [1331, 0]
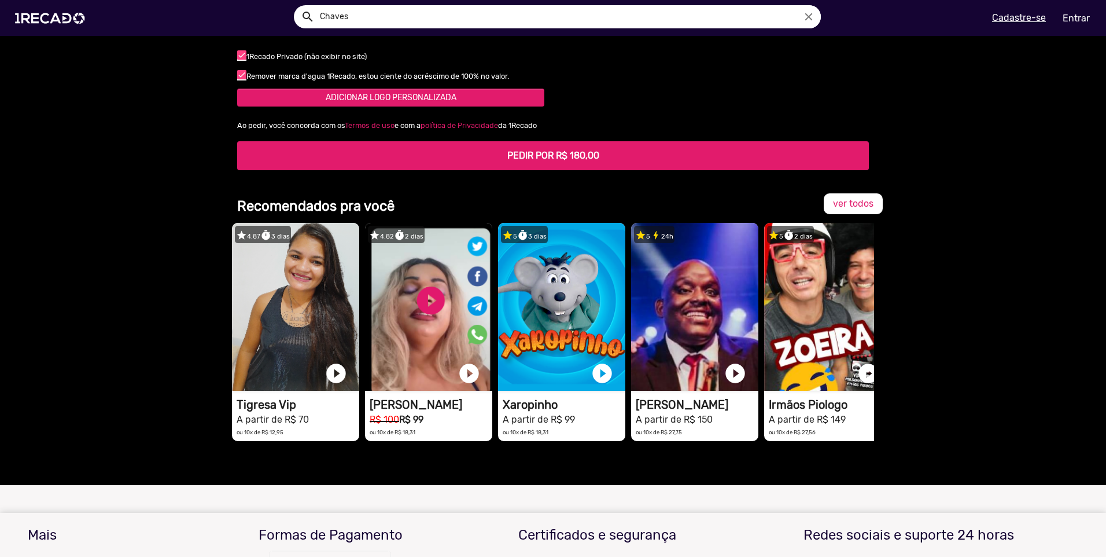
type textarea "É um vídeo engraçado! Diga "Obrigado por tudo [PERSON_NAME]! Já era hora de alg…"
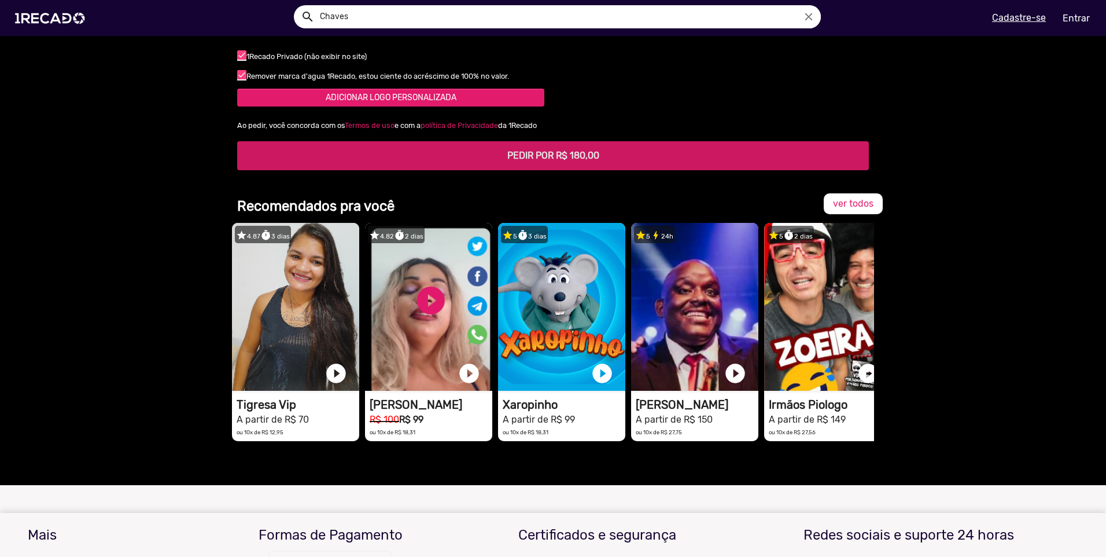
click at [605, 152] on h5 "PEDIR POR R$ 180,00" at bounding box center [552, 155] width 613 height 11
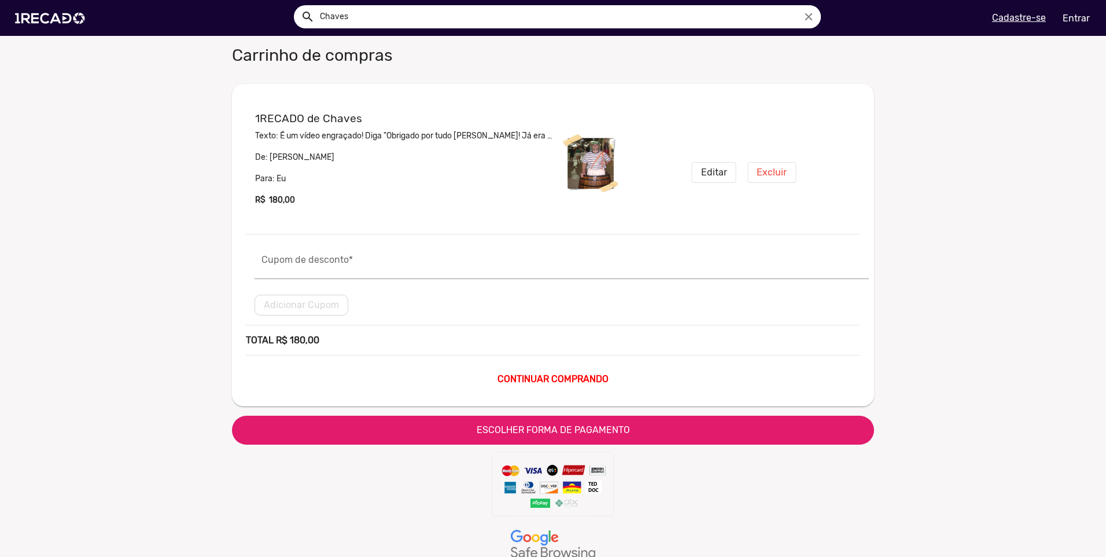
click at [487, 430] on span "ESCOLHER FORMA DE PAGAMENTO" at bounding box center [553, 429] width 153 height 11
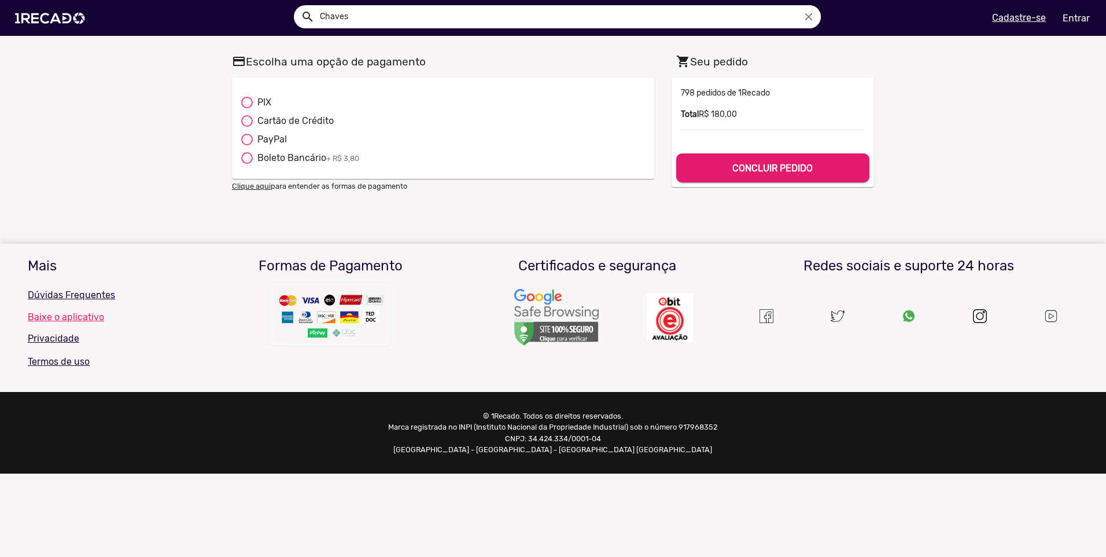
click at [247, 102] on div at bounding box center [247, 102] width 0 height 0
click at [246, 108] on input "PIX" at bounding box center [246, 108] width 1 height 1
radio input "true"
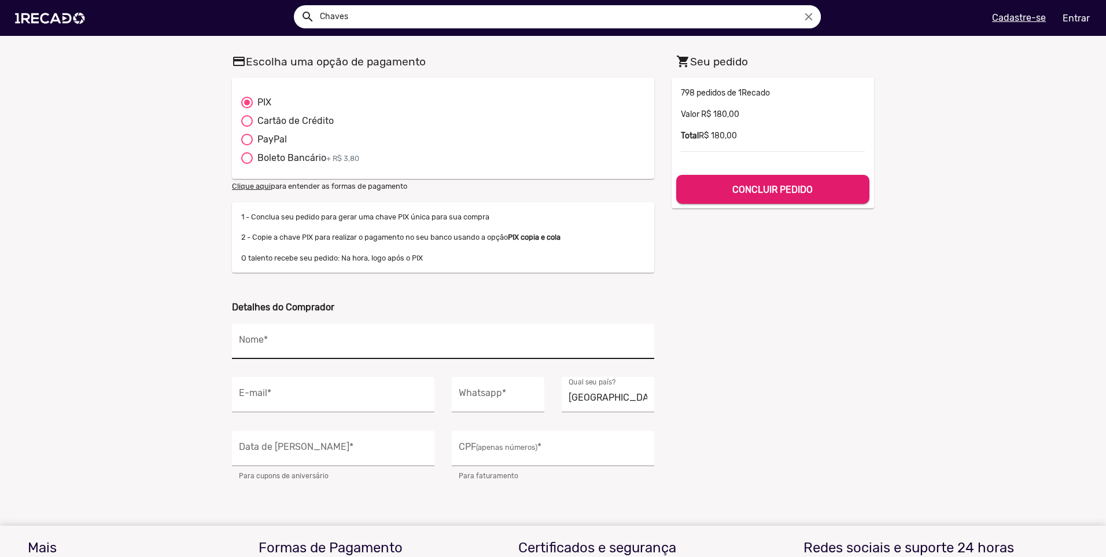
click at [336, 332] on div "Nome *" at bounding box center [443, 340] width 408 height 35
type input "[PERSON_NAME]"
click at [271, 405] on input "E-mail *" at bounding box center [333, 397] width 189 height 15
type input "[EMAIL_ADDRESS][DOMAIN_NAME]"
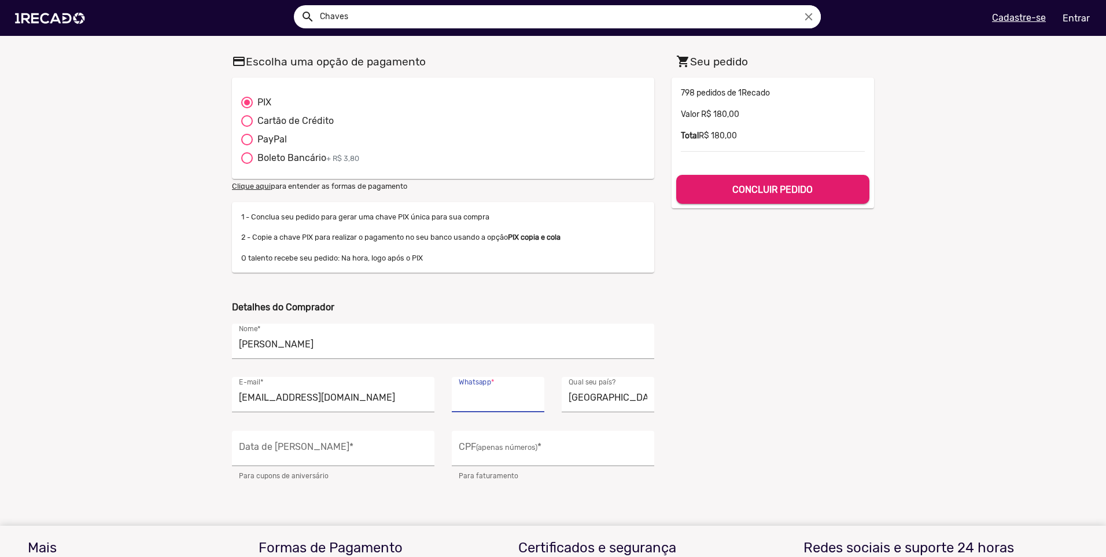
click at [500, 391] on input "Whatsapp *" at bounding box center [498, 397] width 79 height 15
drag, startPoint x: 499, startPoint y: 397, endPoint x: 489, endPoint y: 397, distance: 9.3
click at [489, 397] on input "[PHONE_NUMBER]" at bounding box center [498, 397] width 79 height 15
type input "[PHONE_NUMBER]"
click at [494, 451] on input "CPF (apenas números) *" at bounding box center [553, 451] width 189 height 15
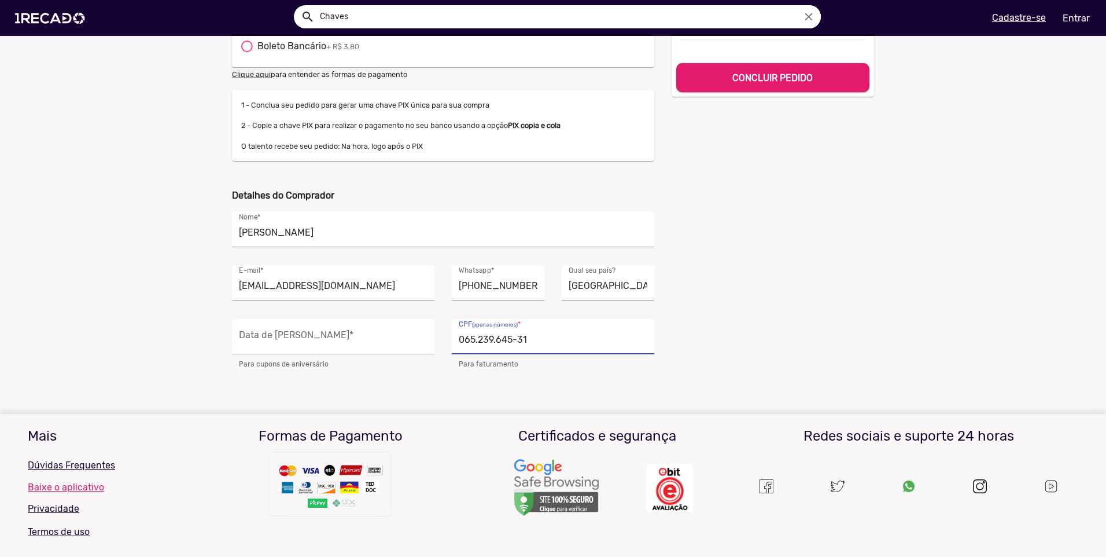
scroll to position [116, 0]
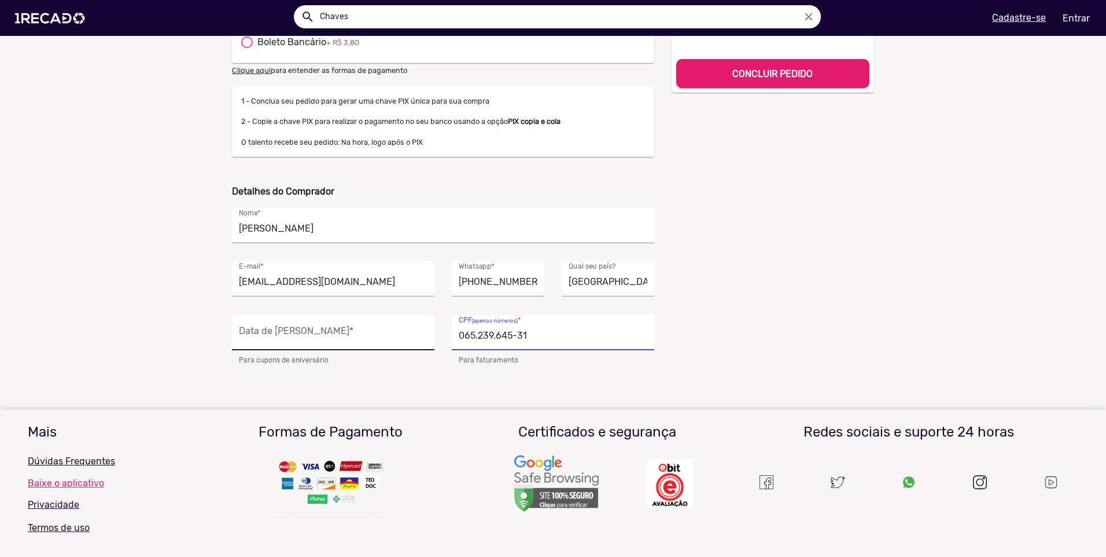
type input "065.239.645-31"
click at [298, 326] on div "Data de Nascimento *" at bounding box center [333, 332] width 189 height 35
click at [298, 335] on input "Data de Nascimento *" at bounding box center [333, 335] width 189 height 15
type input "[DATE]"
click at [785, 337] on div "shopping_cart Seu pedido 18000 798 pedidos de 1Recado Valor R$ 180,00 Total R$ …" at bounding box center [773, 151] width 220 height 434
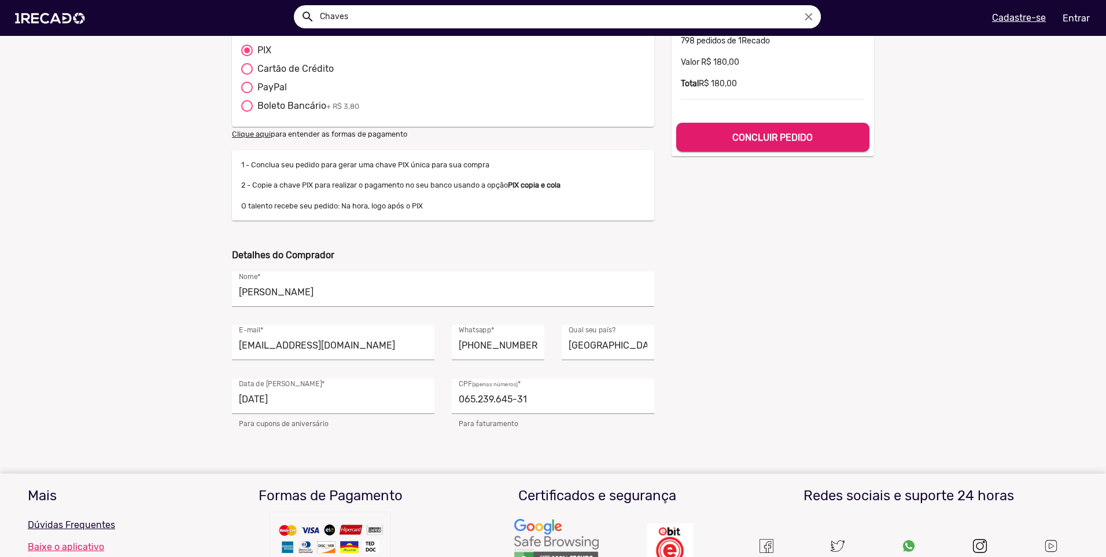
scroll to position [0, 0]
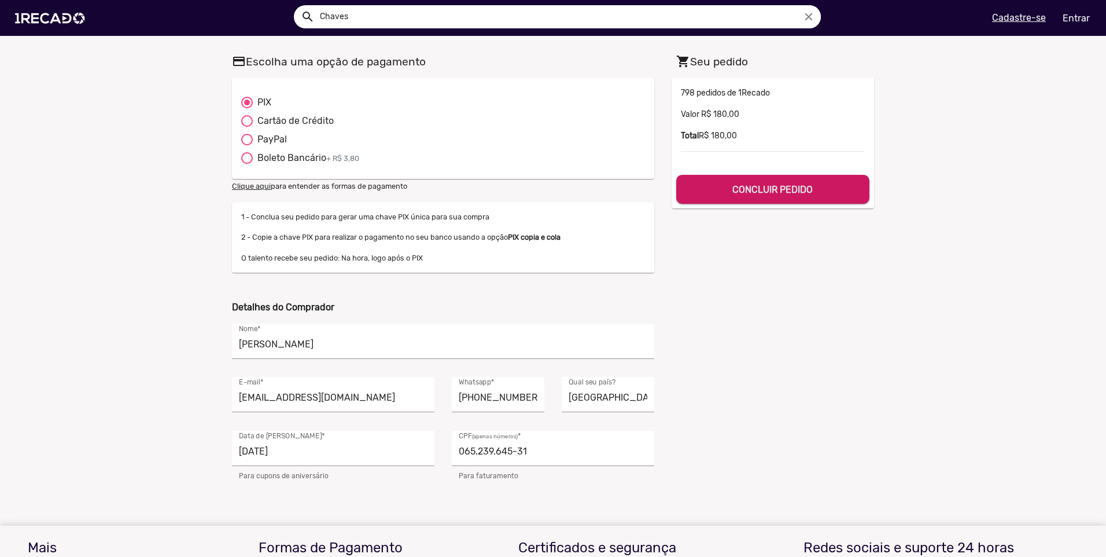
click at [758, 193] on b "CONCLUIR PEDIDO" at bounding box center [772, 189] width 80 height 11
